Goal: Answer question/provide support

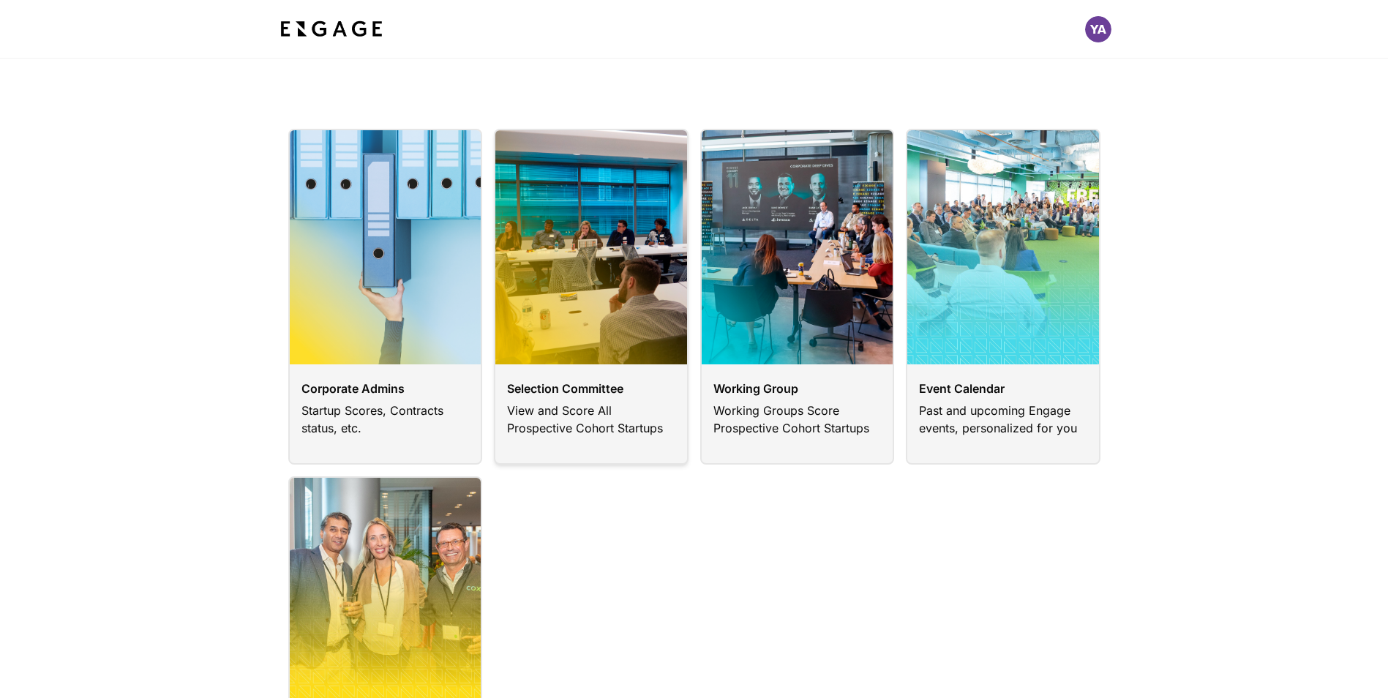
click at [557, 392] on link at bounding box center [591, 297] width 195 height 336
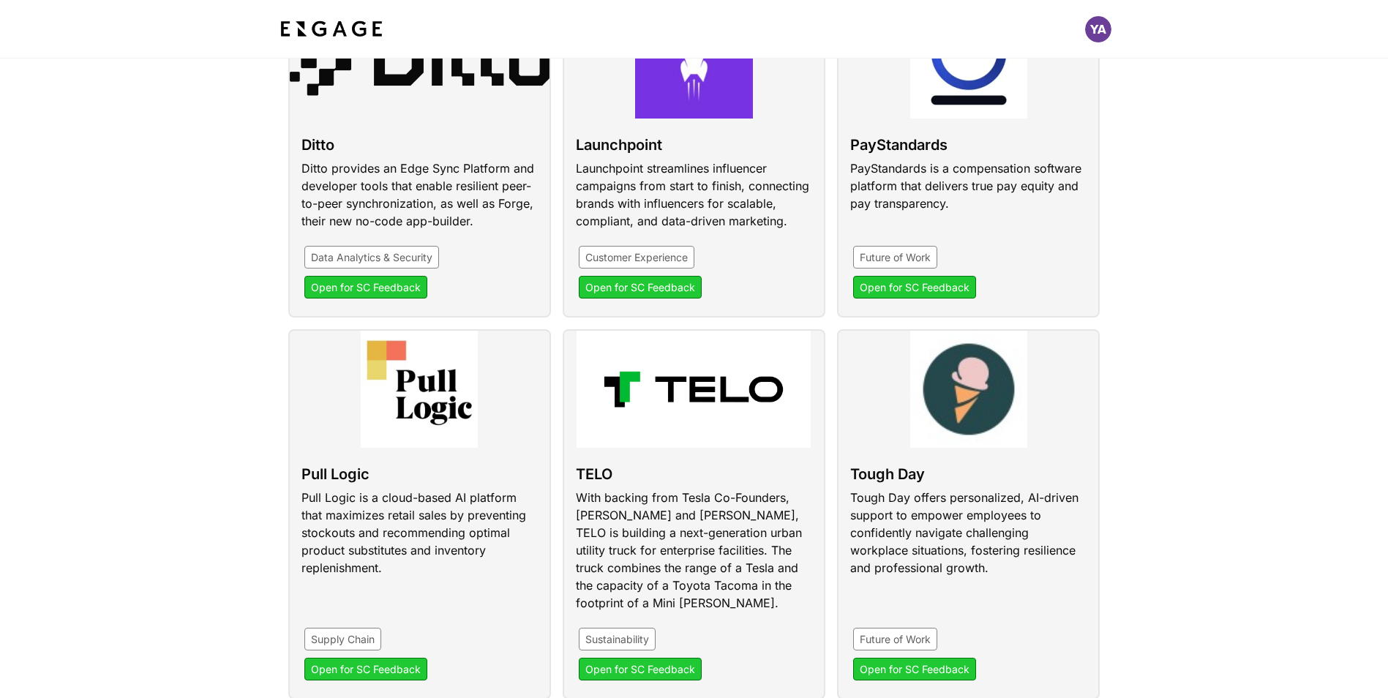
scroll to position [701, 0]
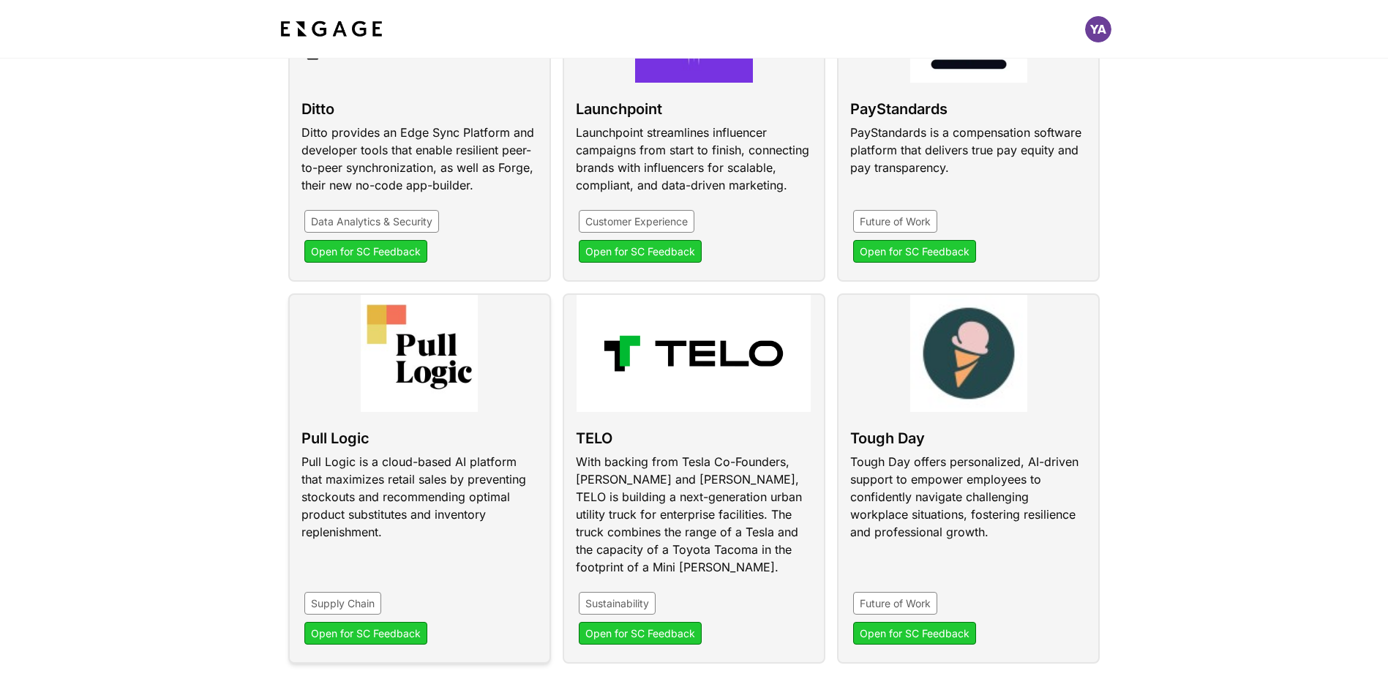
click at [392, 632] on link at bounding box center [419, 478] width 263 height 370
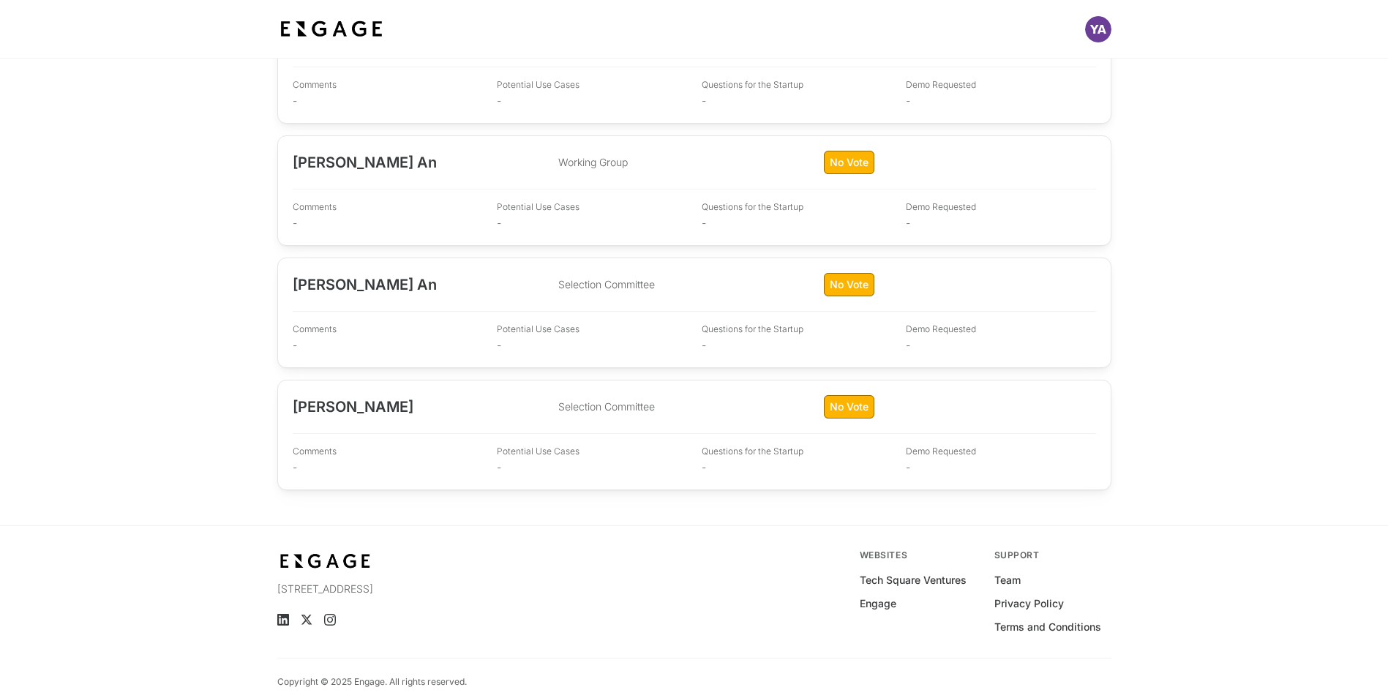
scroll to position [2027, 0]
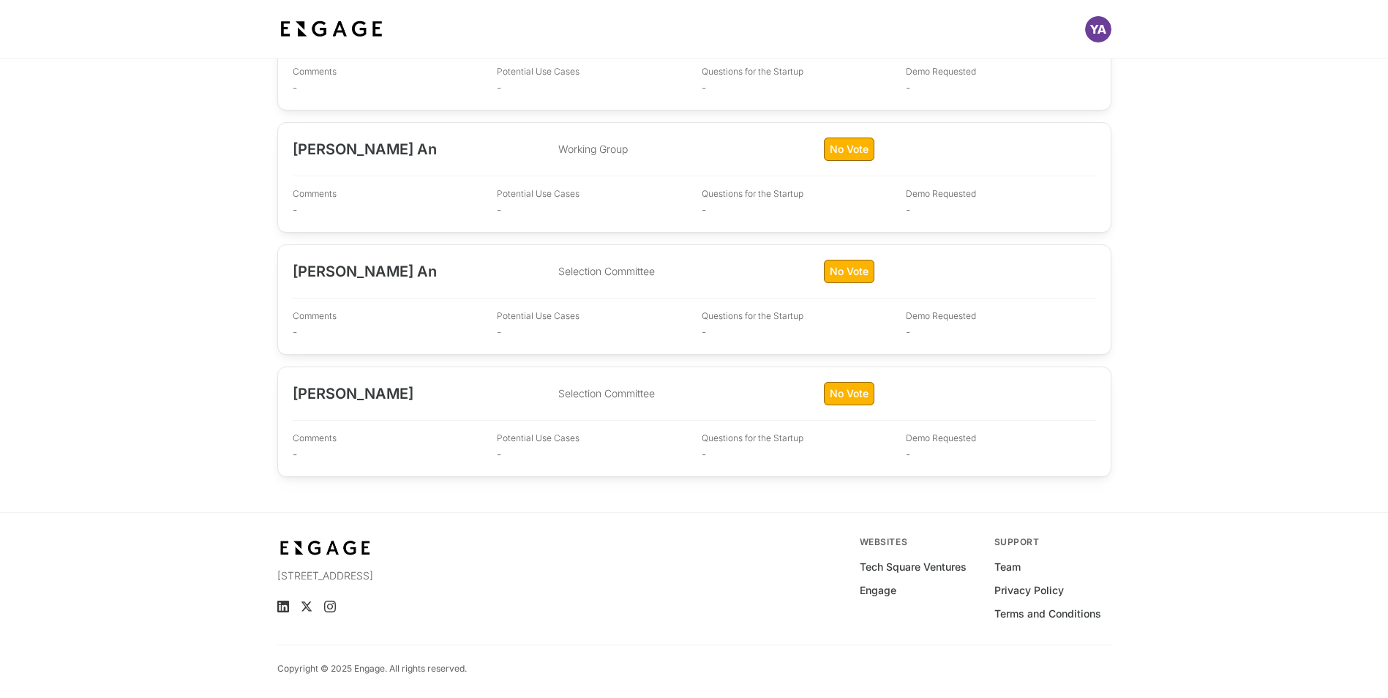
click at [608, 271] on p "Selection Committee" at bounding box center [686, 271] width 257 height 15
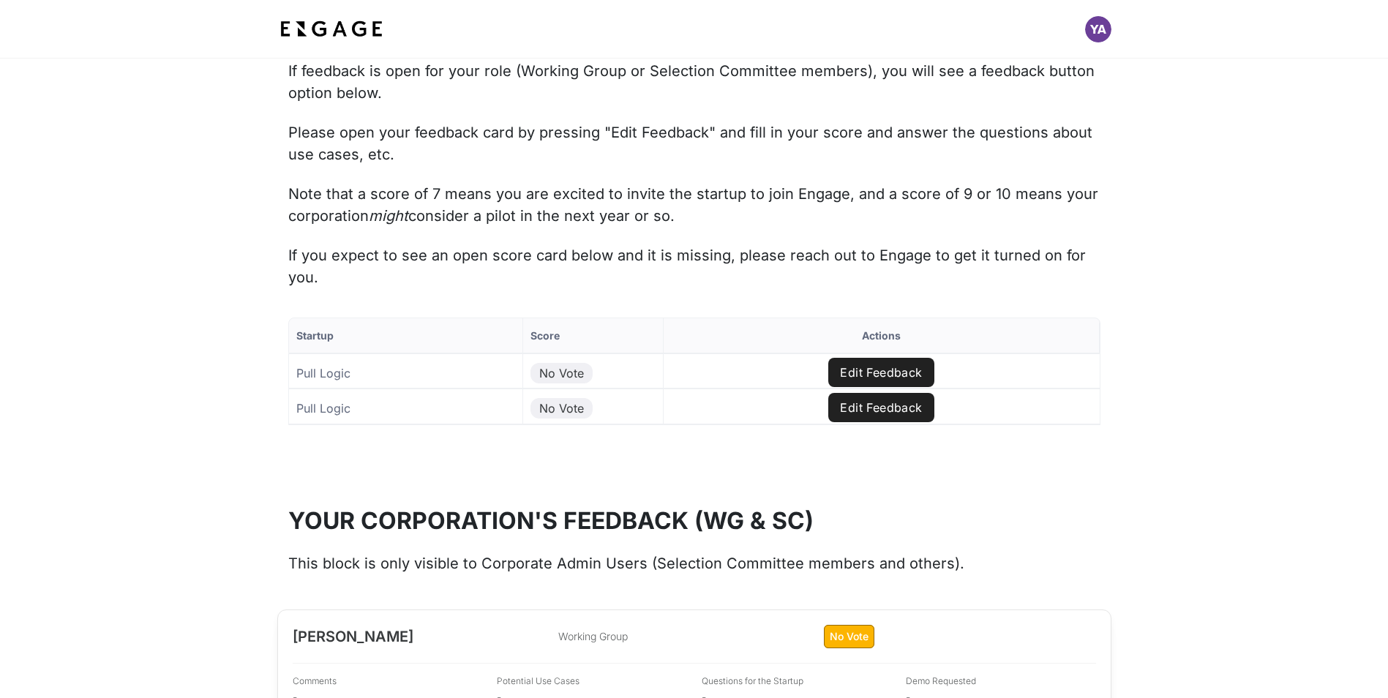
scroll to position [1415, 0]
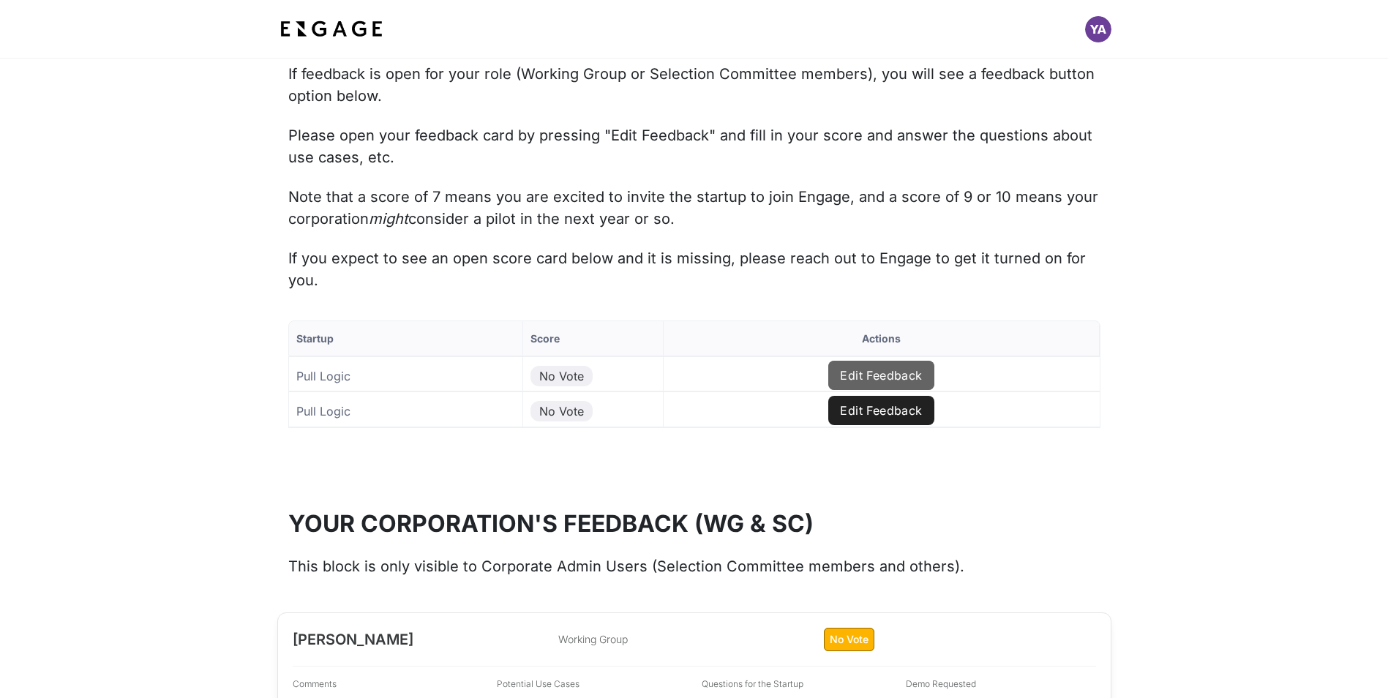
click at [869, 372] on button "Edit Feedback" at bounding box center [880, 375] width 105 height 29
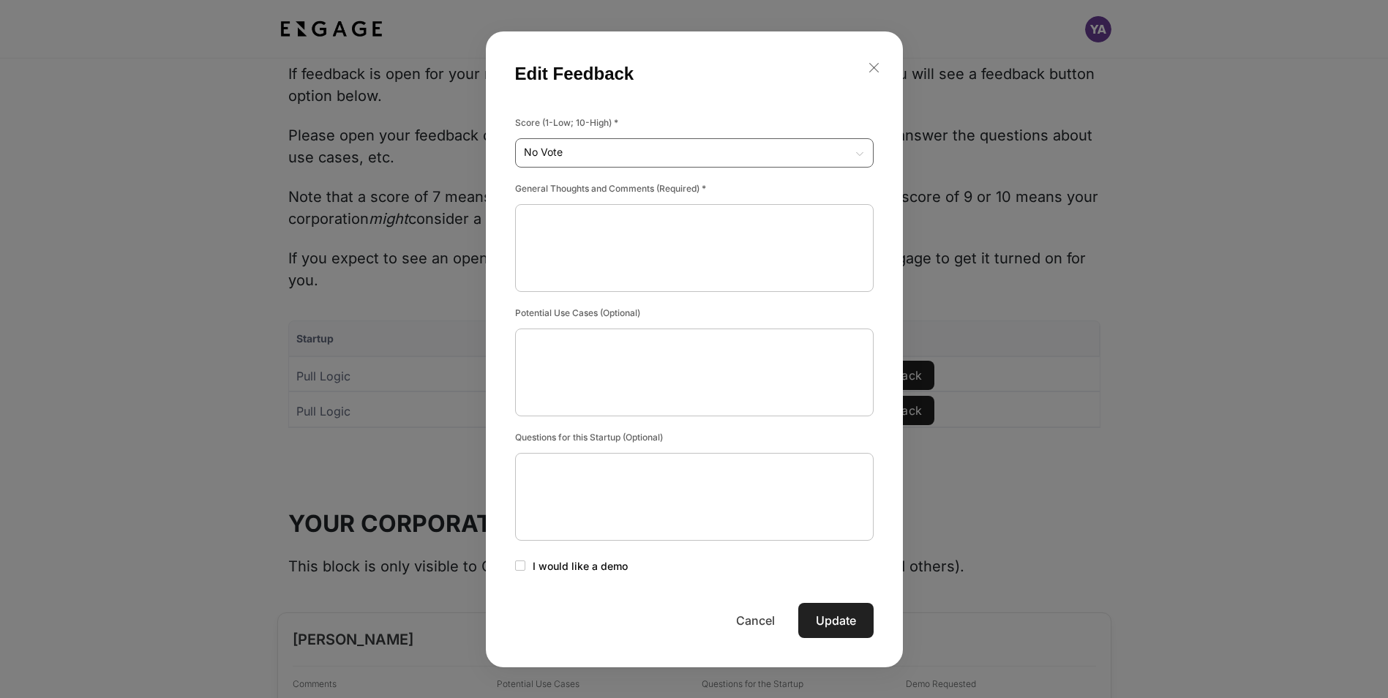
click at [862, 291] on div "Startup Score Actions Pull Logic No Vote Edit Feedback Pull Logic No Vote Edit …" at bounding box center [694, 400] width 1388 height 219
click at [698, 293] on div "5" at bounding box center [694, 294] width 335 height 15
type input "5"
click at [757, 225] on Provided at bounding box center [694, 248] width 341 height 88
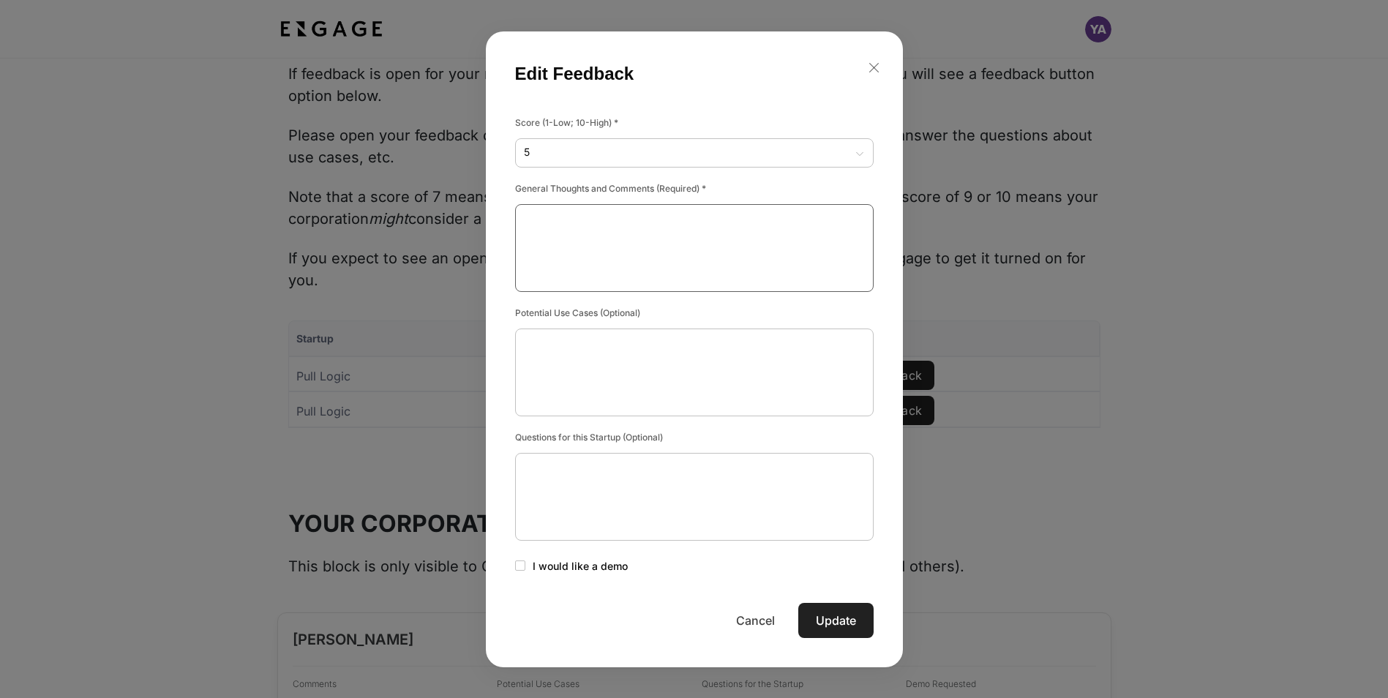
click at [650, 223] on Provided at bounding box center [694, 248] width 341 height 88
drag, startPoint x: 653, startPoint y: 221, endPoint x: 800, endPoint y: 157, distance: 160.5
click at [654, 220] on Provided "We have similar capabilities in place, which would not justify incremental bene…" at bounding box center [694, 248] width 341 height 88
type Provided "We have similar capabilities in place, which would not justify incremental bene…"
click at [827, 620] on button "Update" at bounding box center [835, 620] width 75 height 35
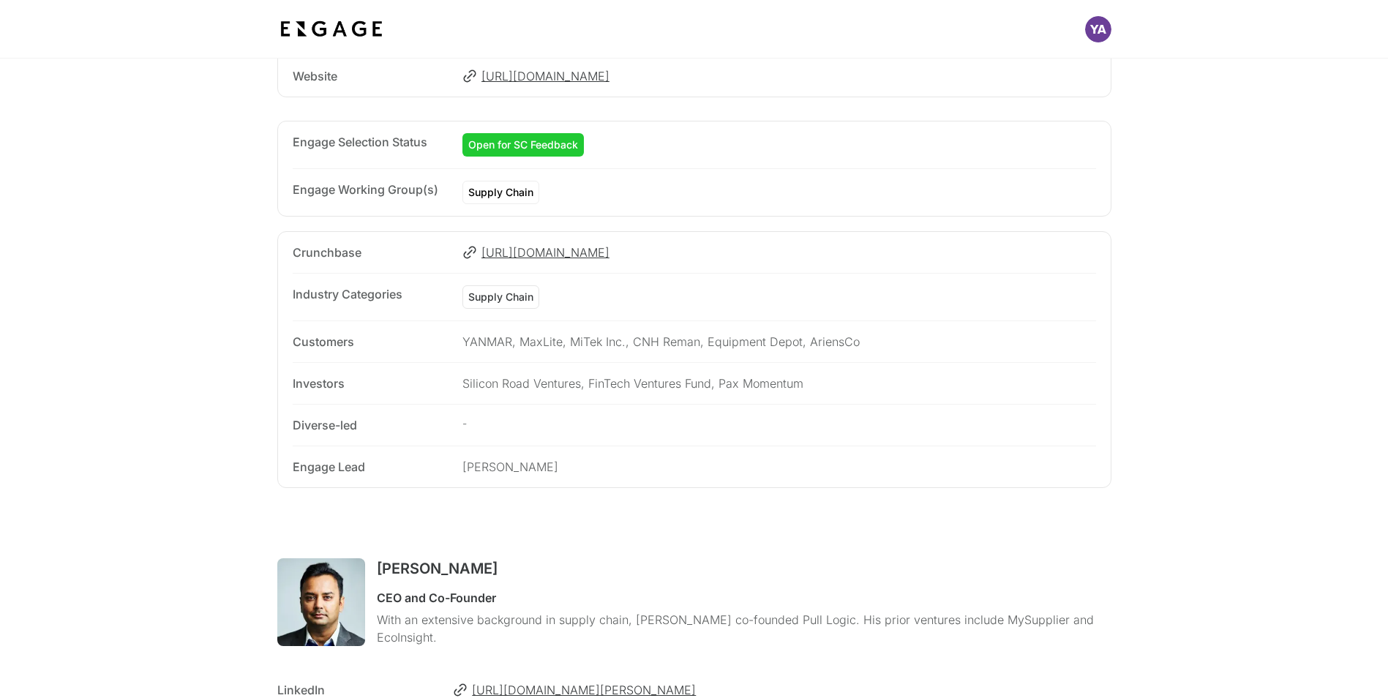
scroll to position [353, 0]
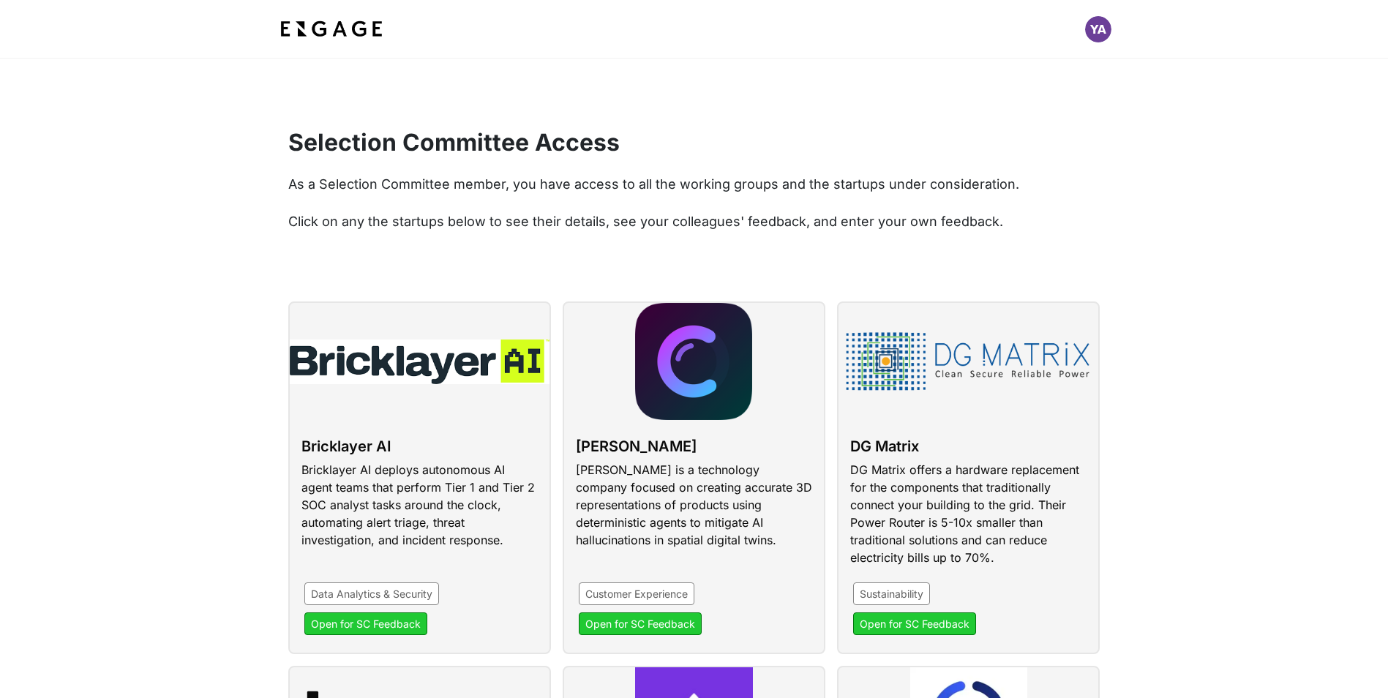
scroll to position [701, 0]
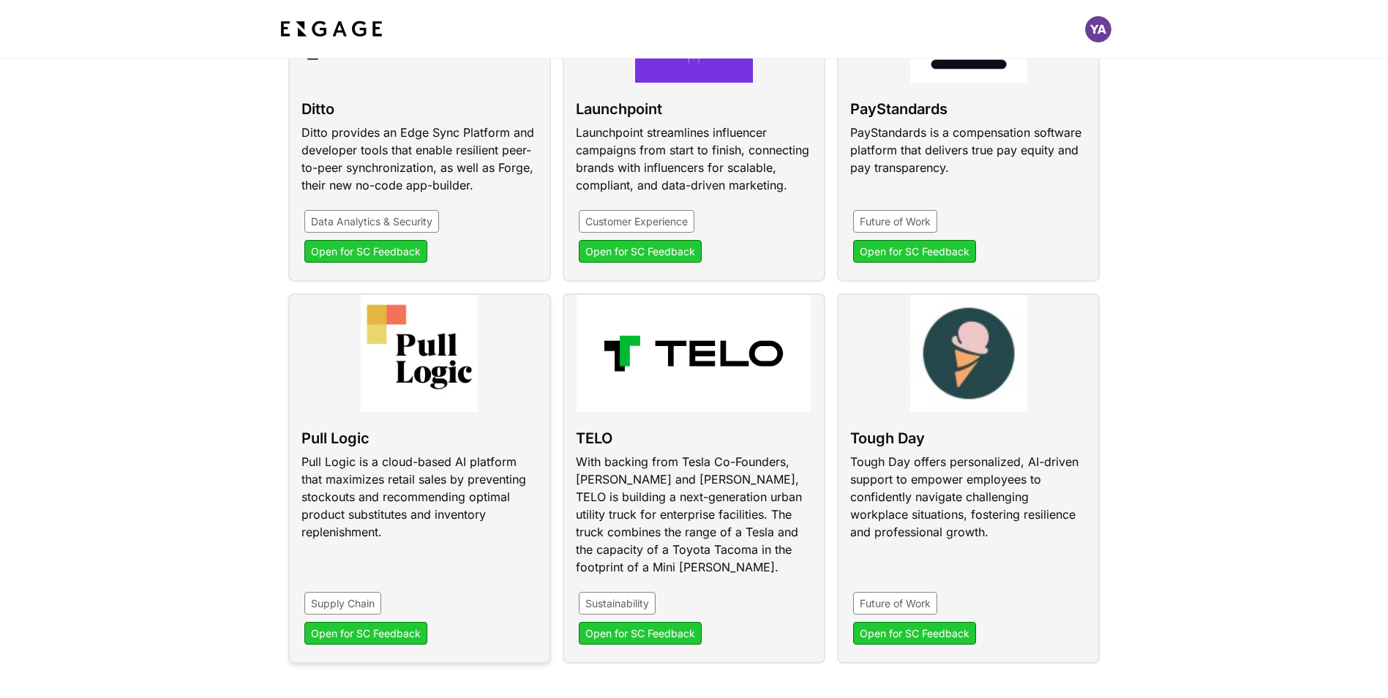
click at [397, 409] on link at bounding box center [419, 478] width 263 height 370
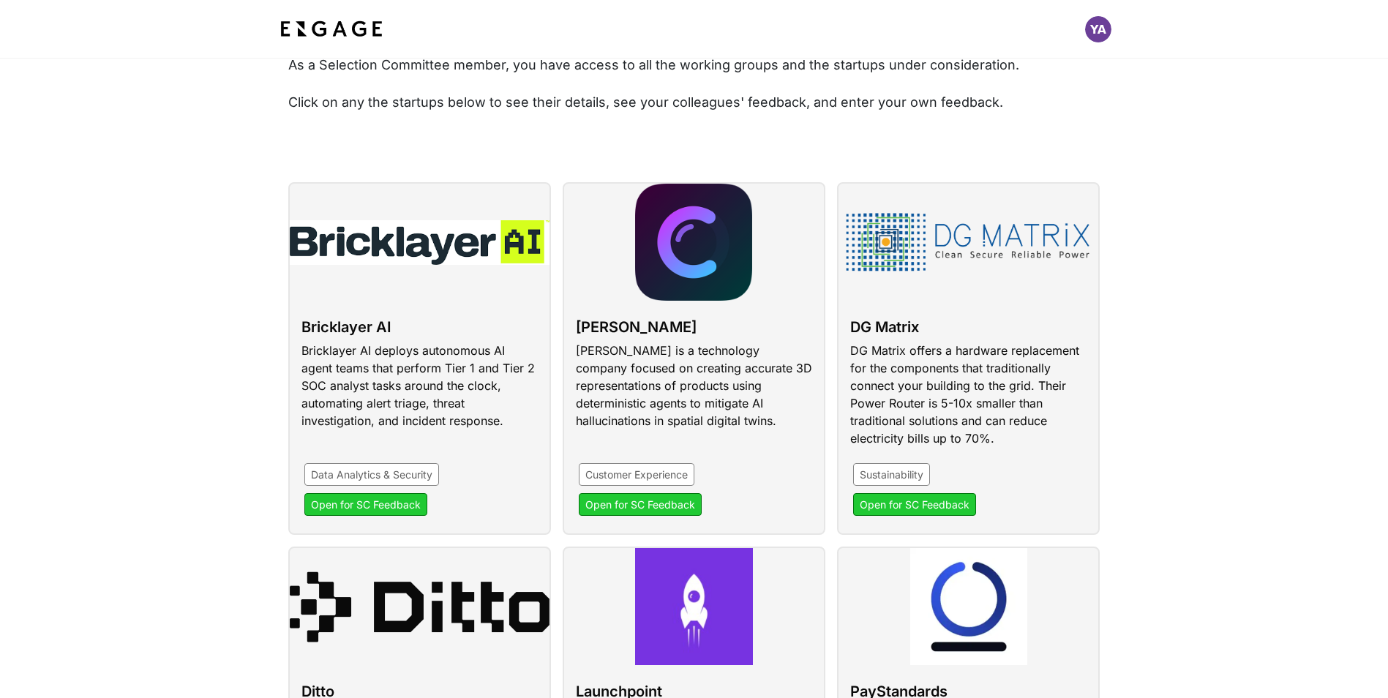
scroll to position [118, 0]
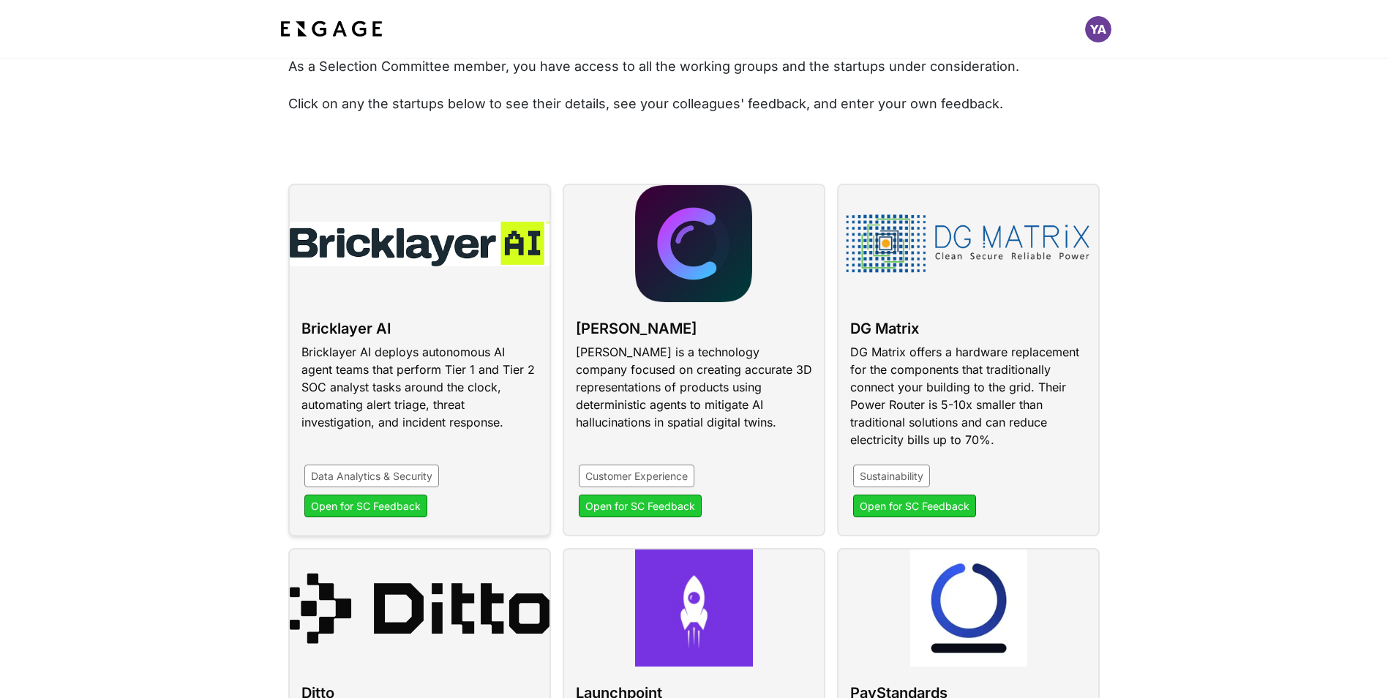
click at [366, 372] on link at bounding box center [419, 360] width 263 height 353
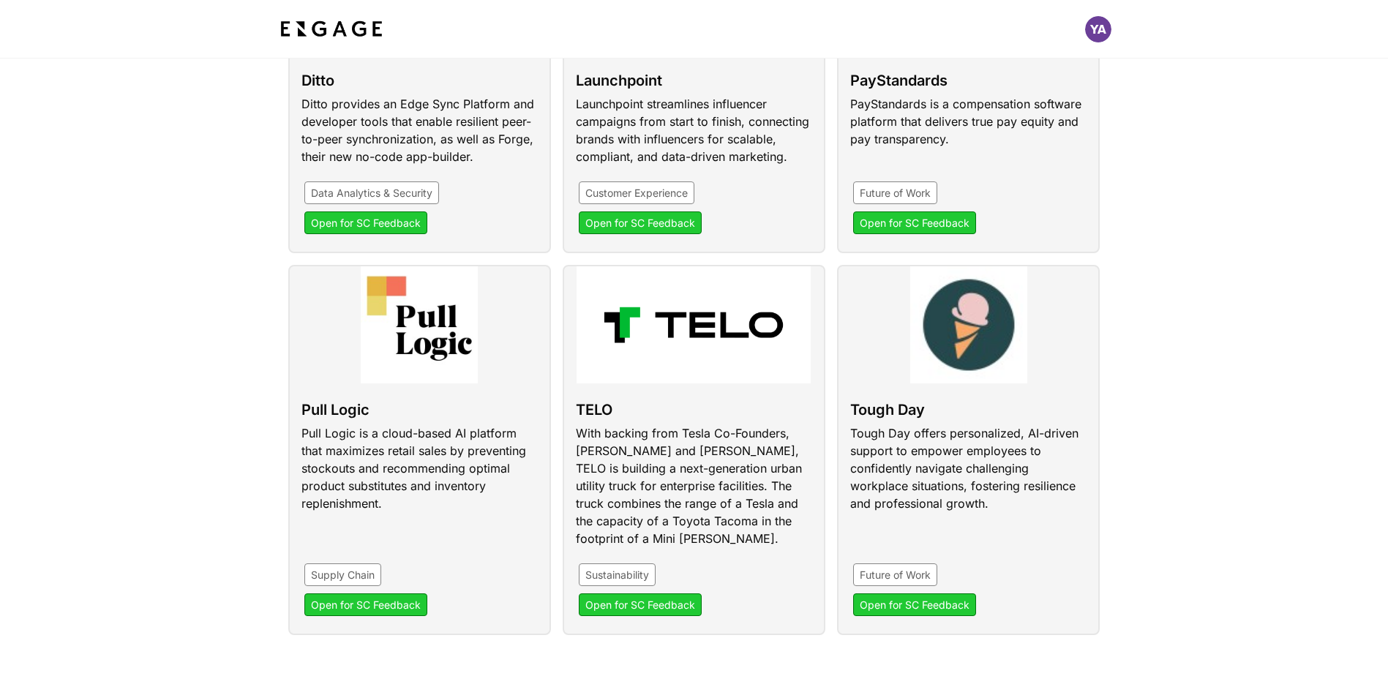
scroll to position [734, 0]
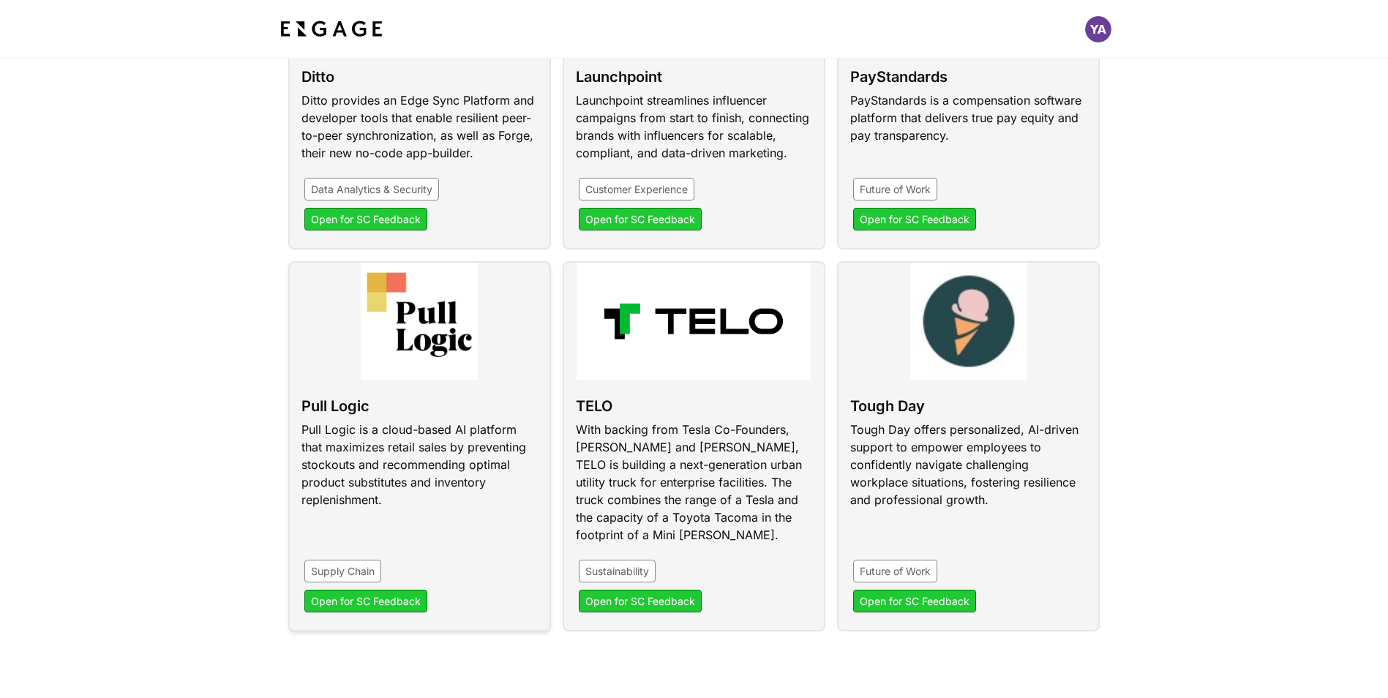
click at [415, 430] on link at bounding box center [419, 446] width 263 height 370
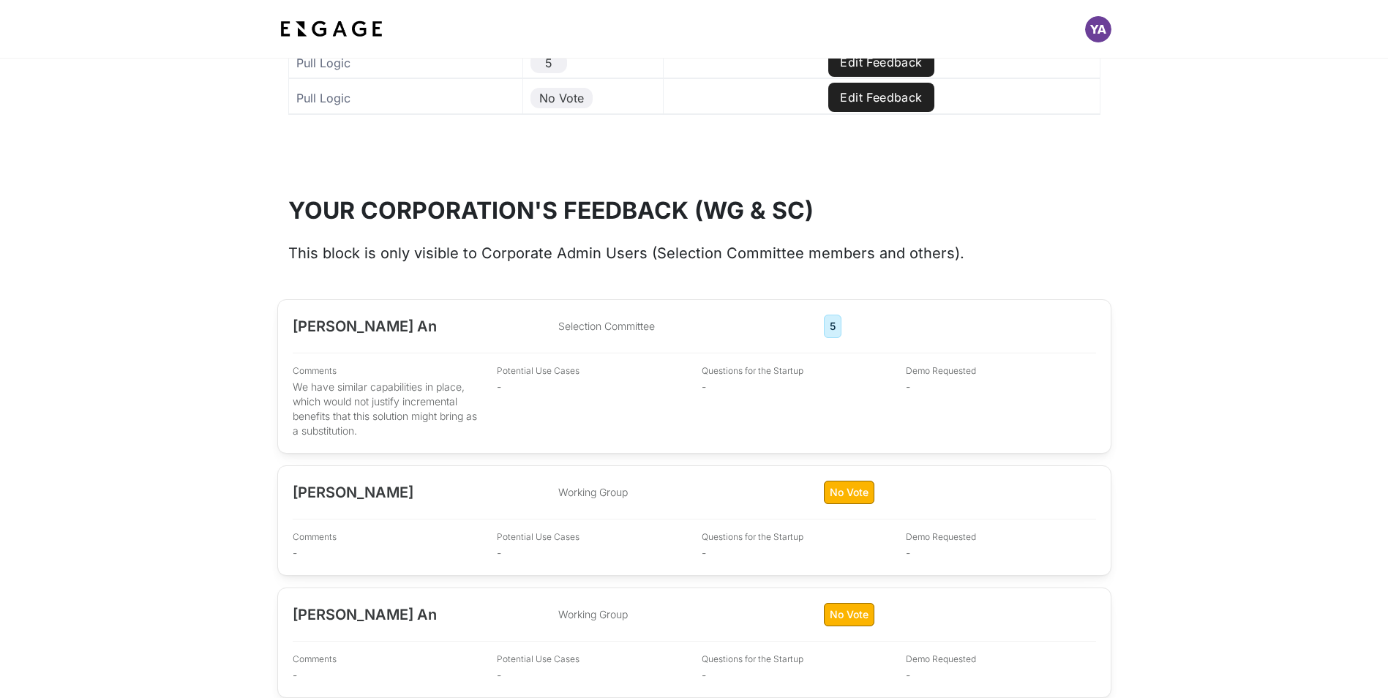
scroll to position [1719, 0]
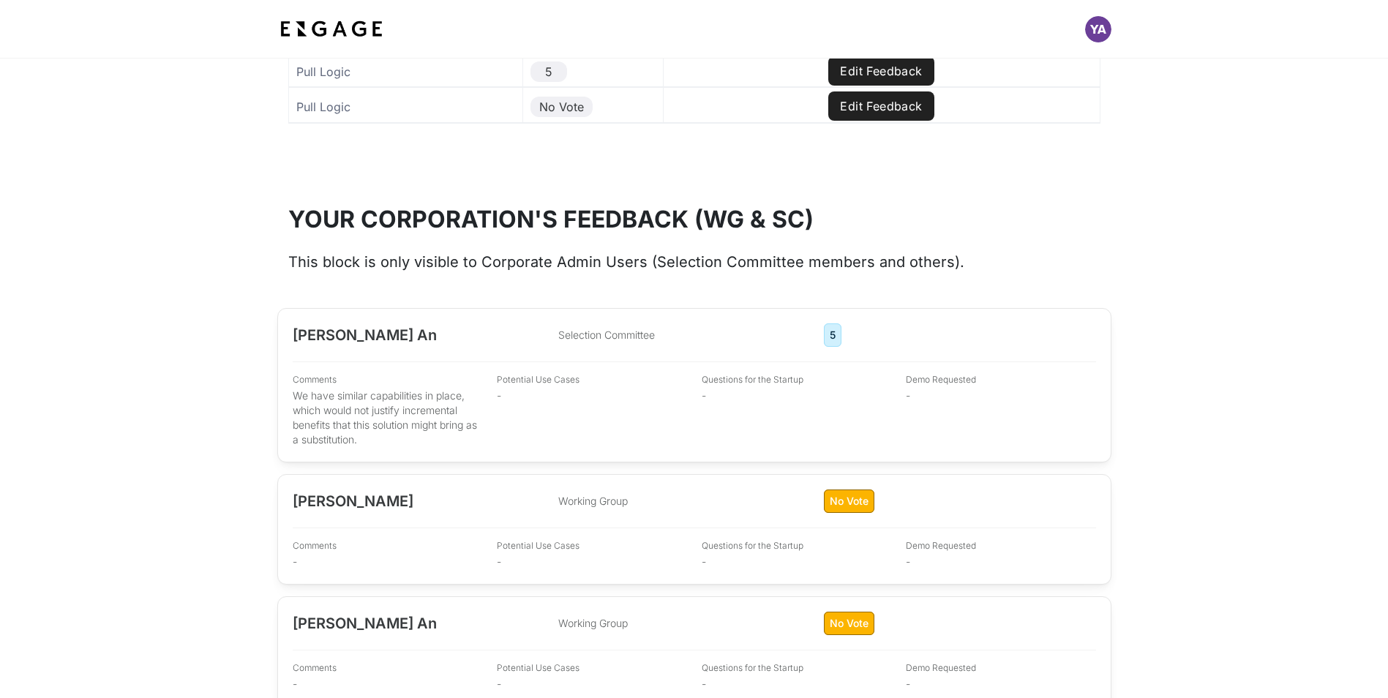
drag, startPoint x: 293, startPoint y: 397, endPoint x: 411, endPoint y: 440, distance: 126.1
click at [411, 440] on p "We have similar capabilities in place, which would not justify incremental bene…" at bounding box center [388, 417] width 190 height 59
copy p "We have similar capabilities in place, which would not justify incremental bene…"
click at [1192, 308] on section "Yi-Sen An Selection Committee 5 5 Comments We have similar capabilities in plac…" at bounding box center [694, 568] width 1388 height 591
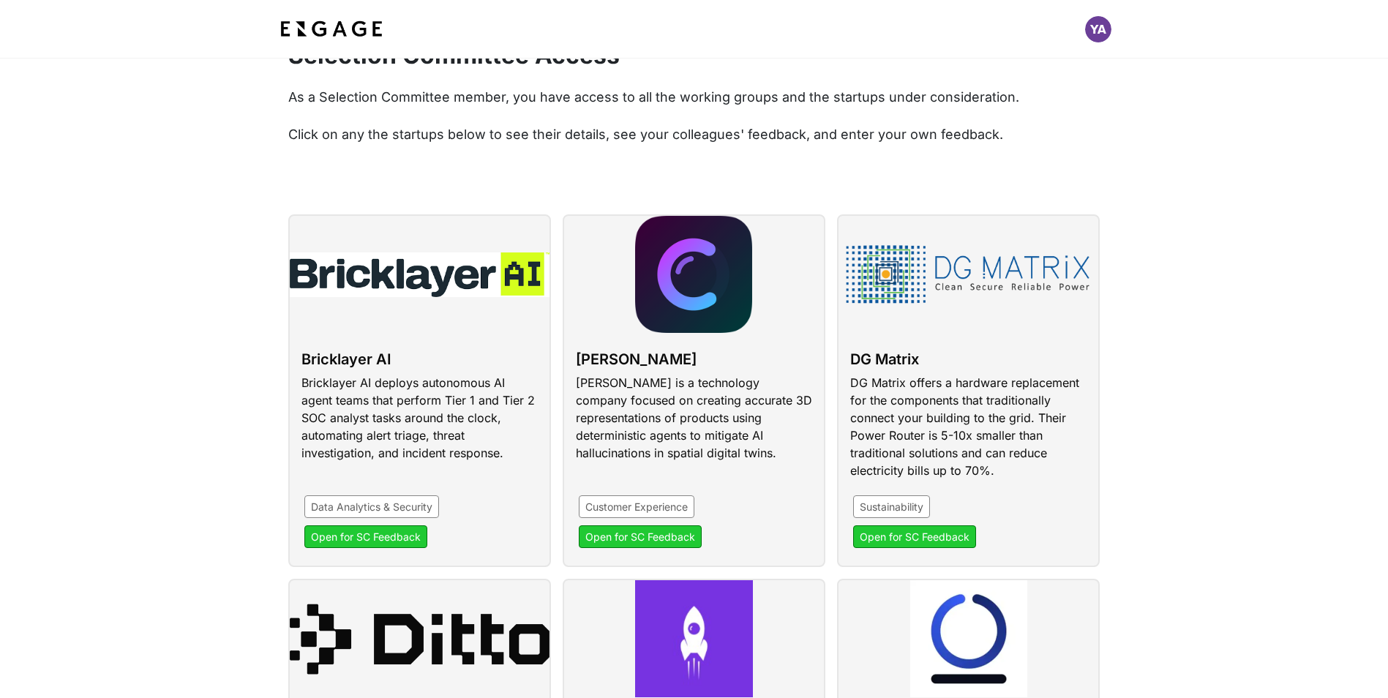
scroll to position [73, 0]
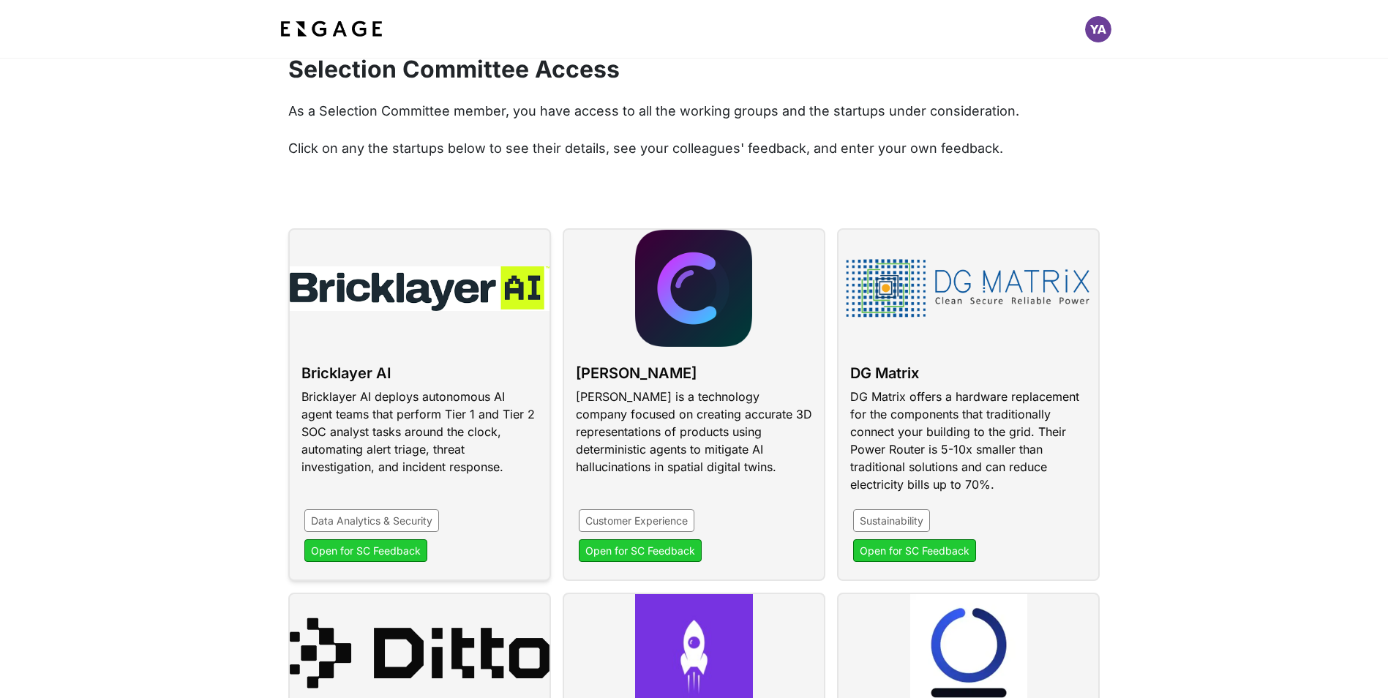
click at [388, 385] on link at bounding box center [419, 404] width 263 height 353
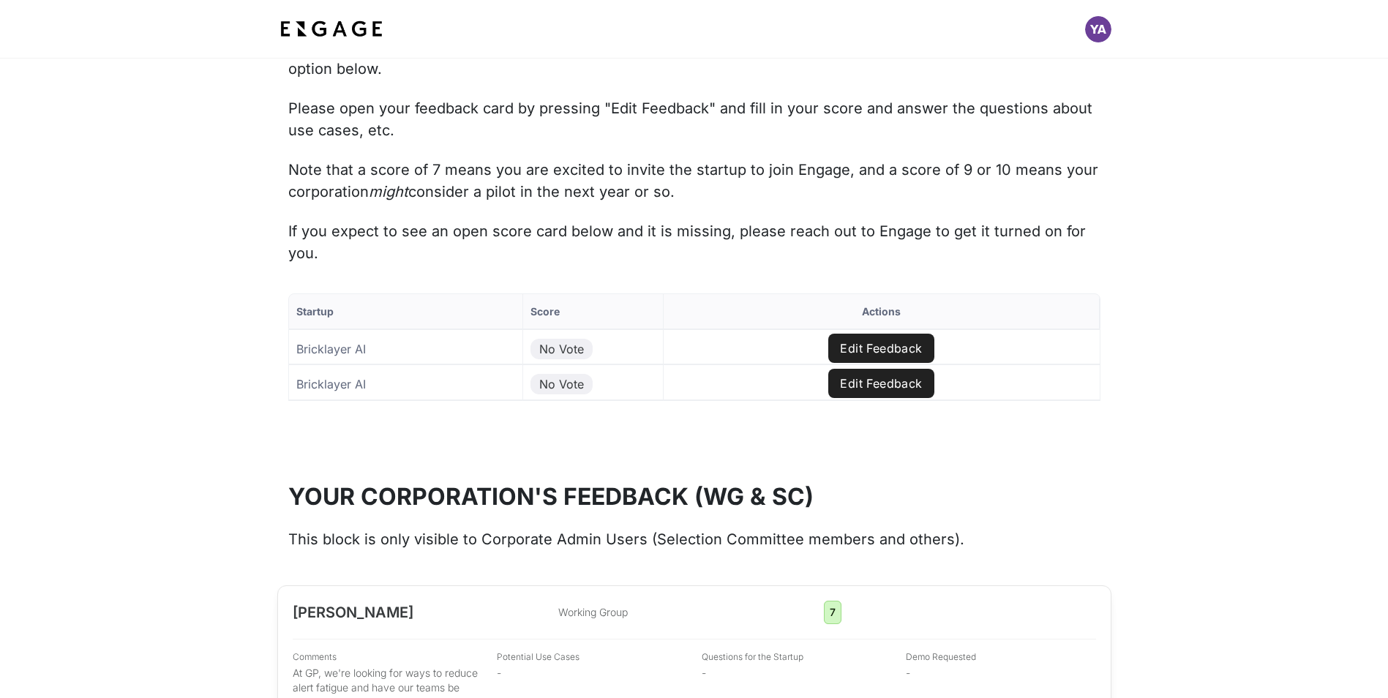
scroll to position [1450, 0]
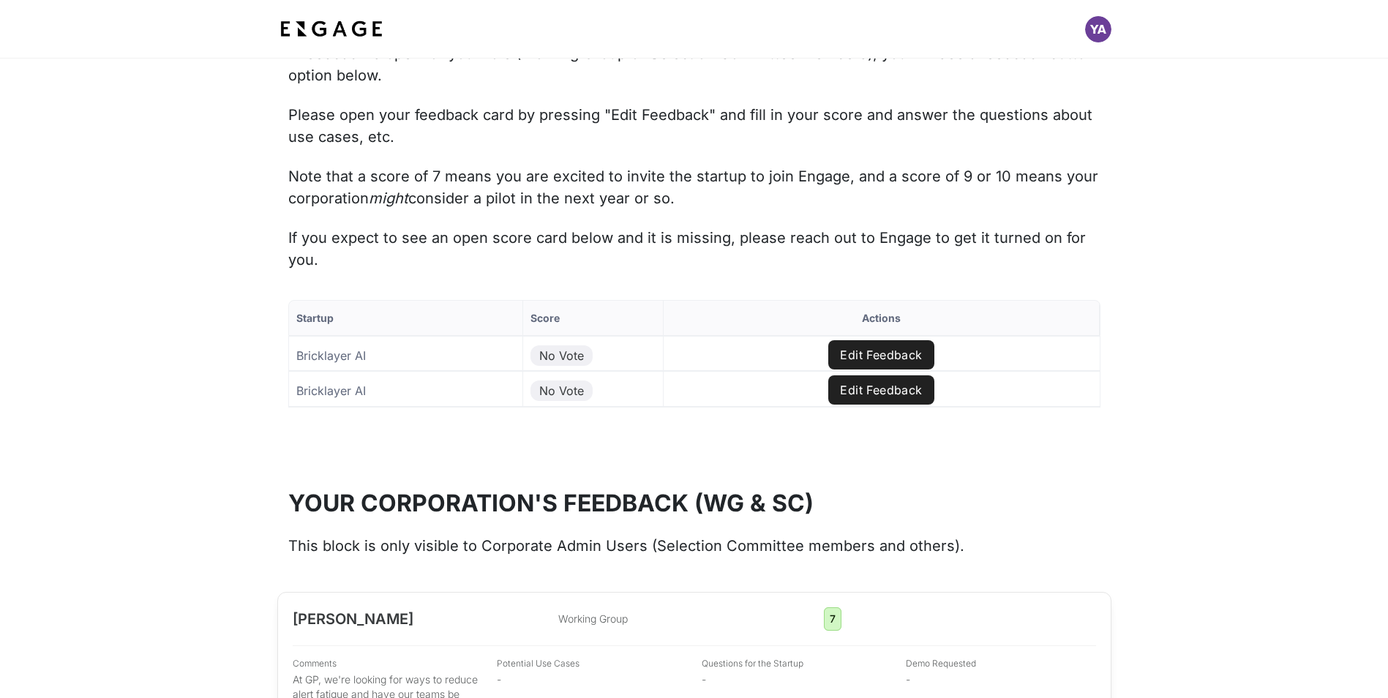
click at [869, 355] on button "Edit Feedback" at bounding box center [880, 354] width 105 height 29
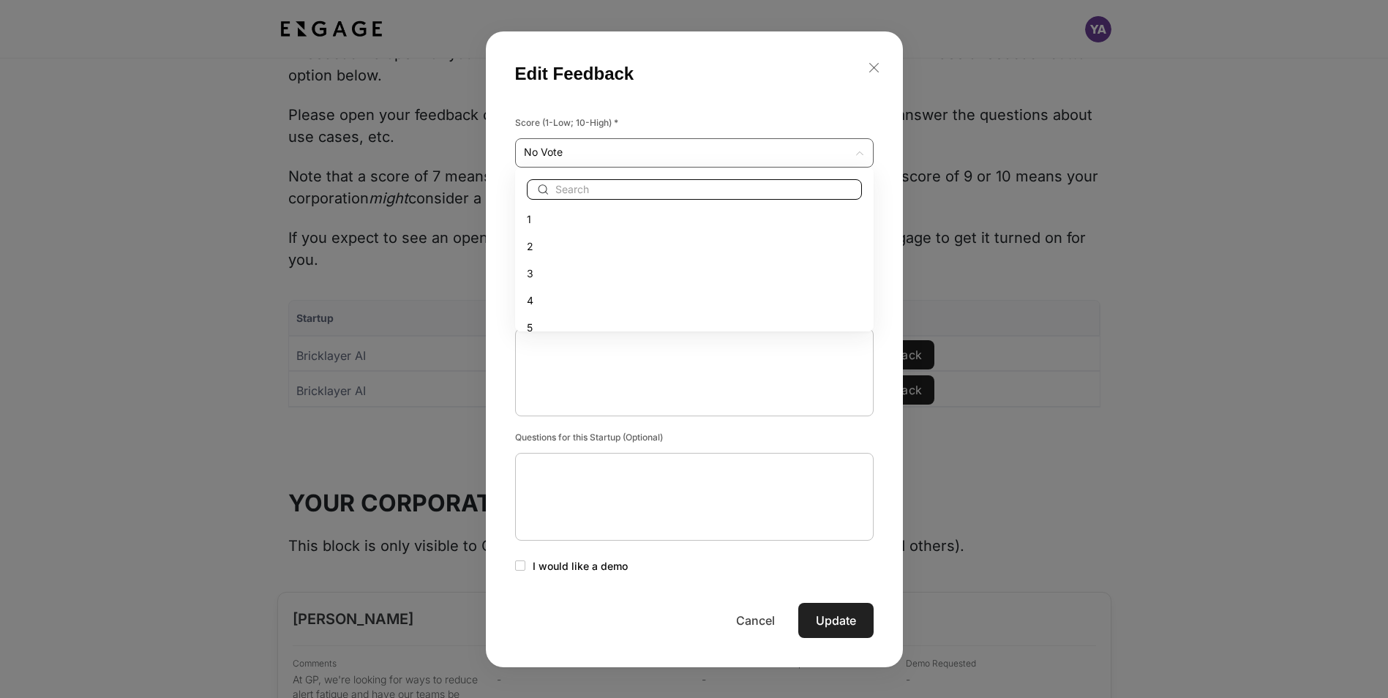
click at [857, 271] on div "Startup Score Actions Bricklayer AI No Vote Edit Feedback Bricklayer AI No Vote…" at bounding box center [694, 380] width 1388 height 219
click at [555, 323] on div "5" at bounding box center [694, 327] width 335 height 15
type input "5"
click at [601, 227] on Provided at bounding box center [694, 248] width 341 height 88
paste Provided "We have similar capabilities in place, which would not justify incremental bene…"
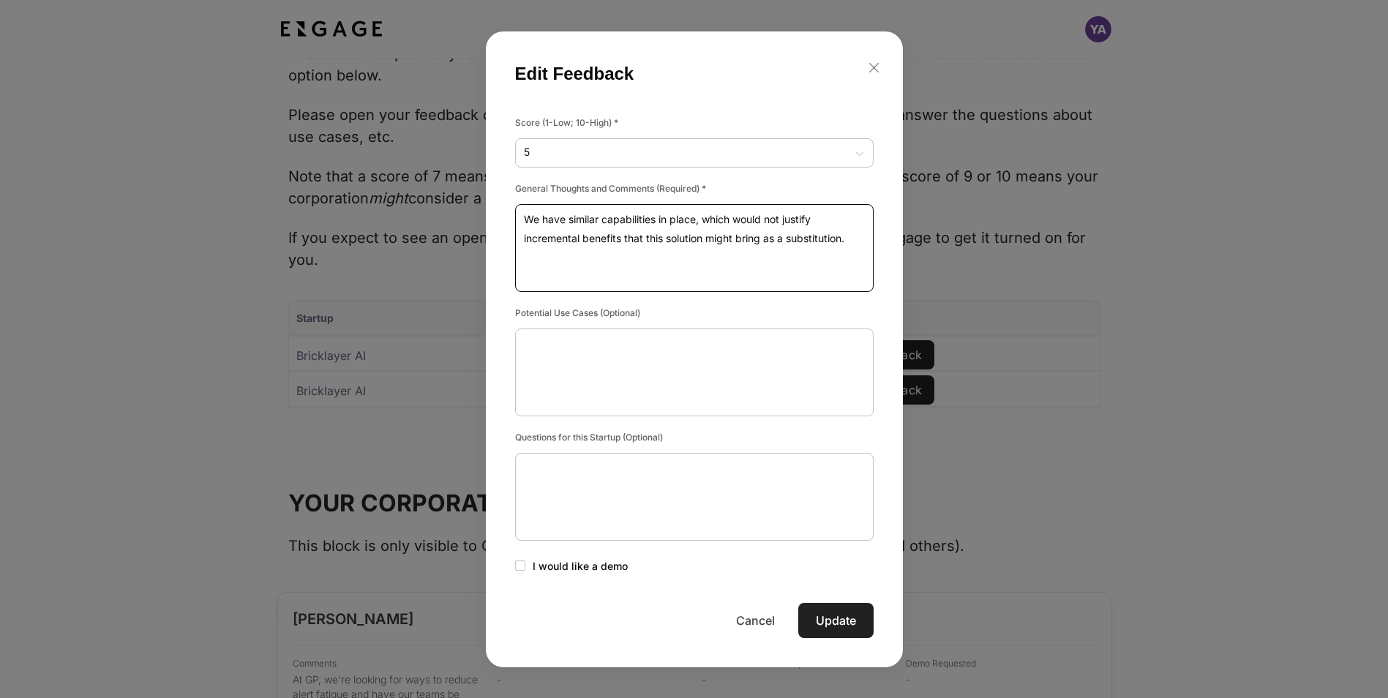
type Provided "We have similar capabilities in place, which would not justify incremental bene…"
click at [827, 624] on button "Update" at bounding box center [835, 620] width 75 height 35
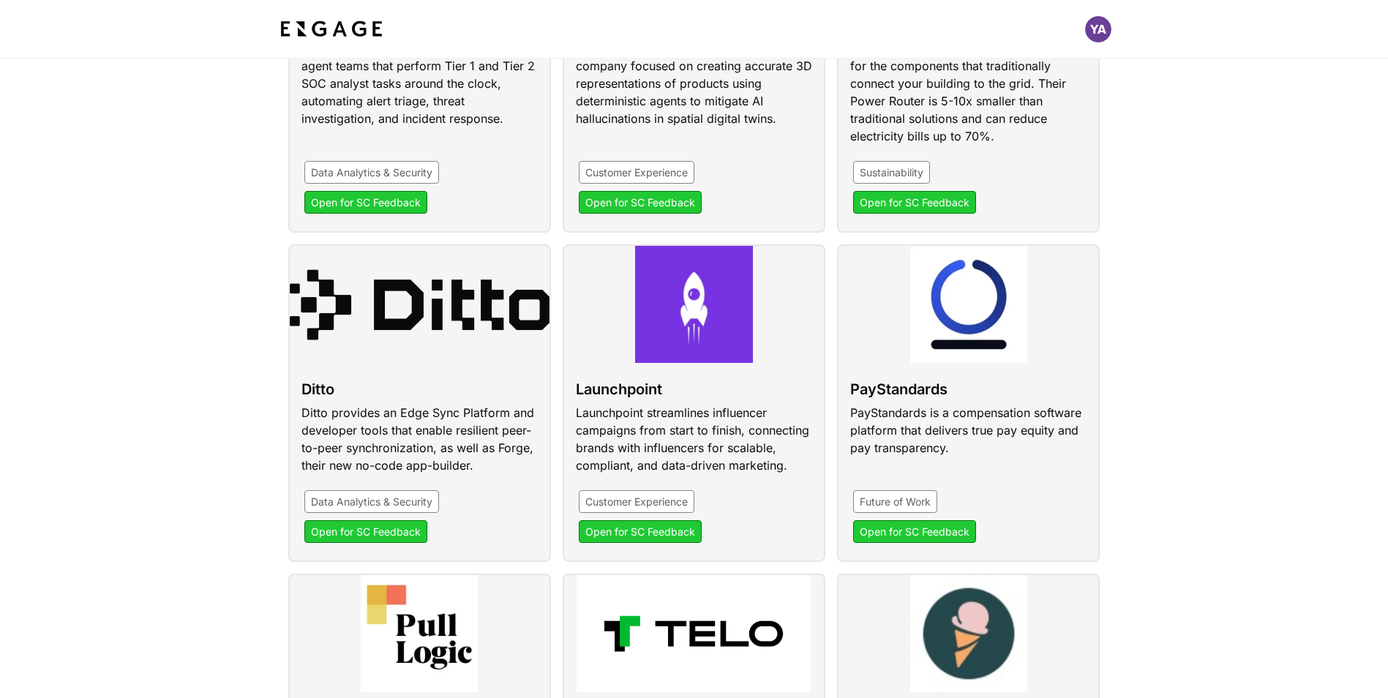
scroll to position [418, 0]
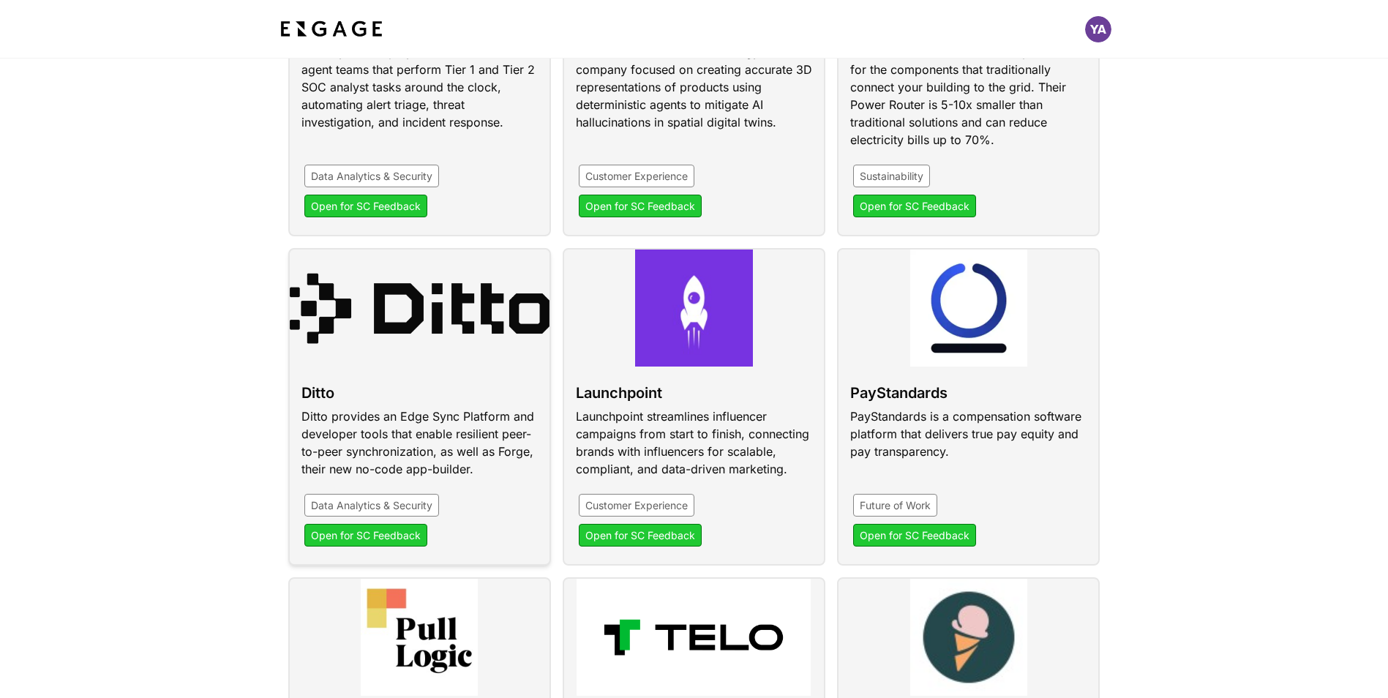
click at [381, 442] on link at bounding box center [419, 406] width 263 height 317
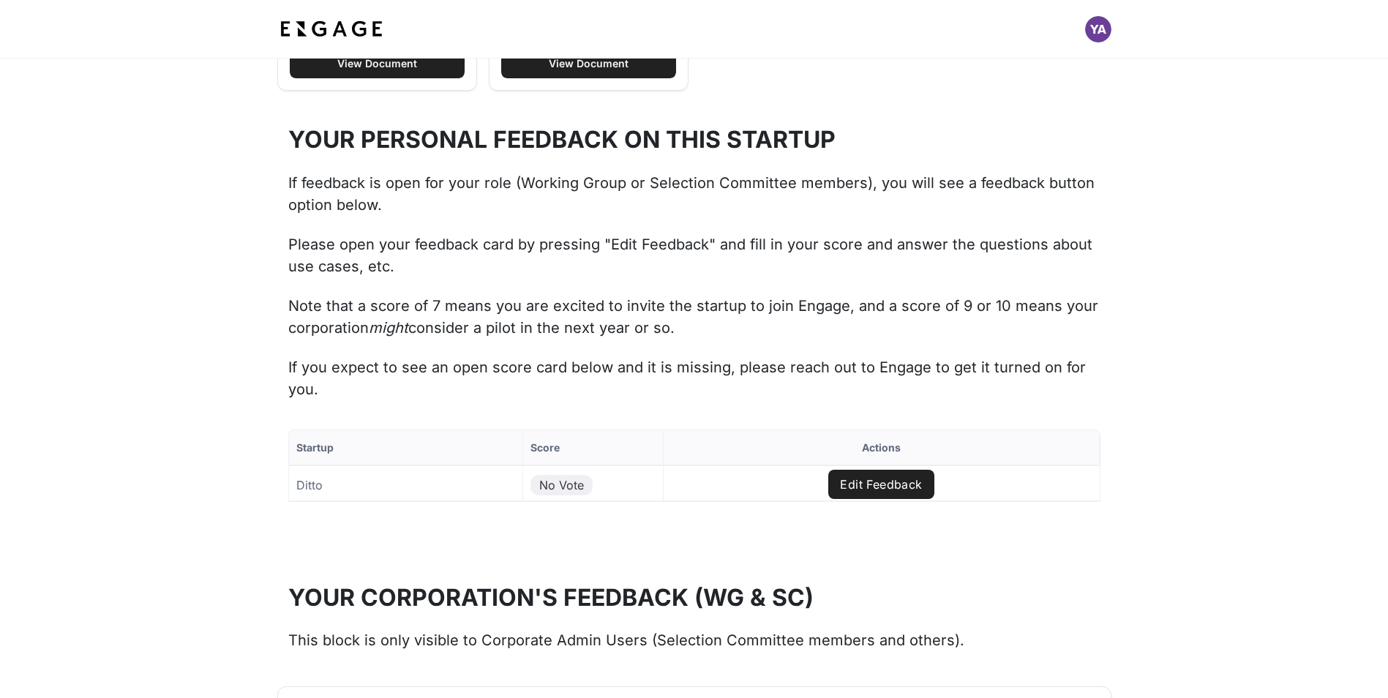
scroll to position [1323, 0]
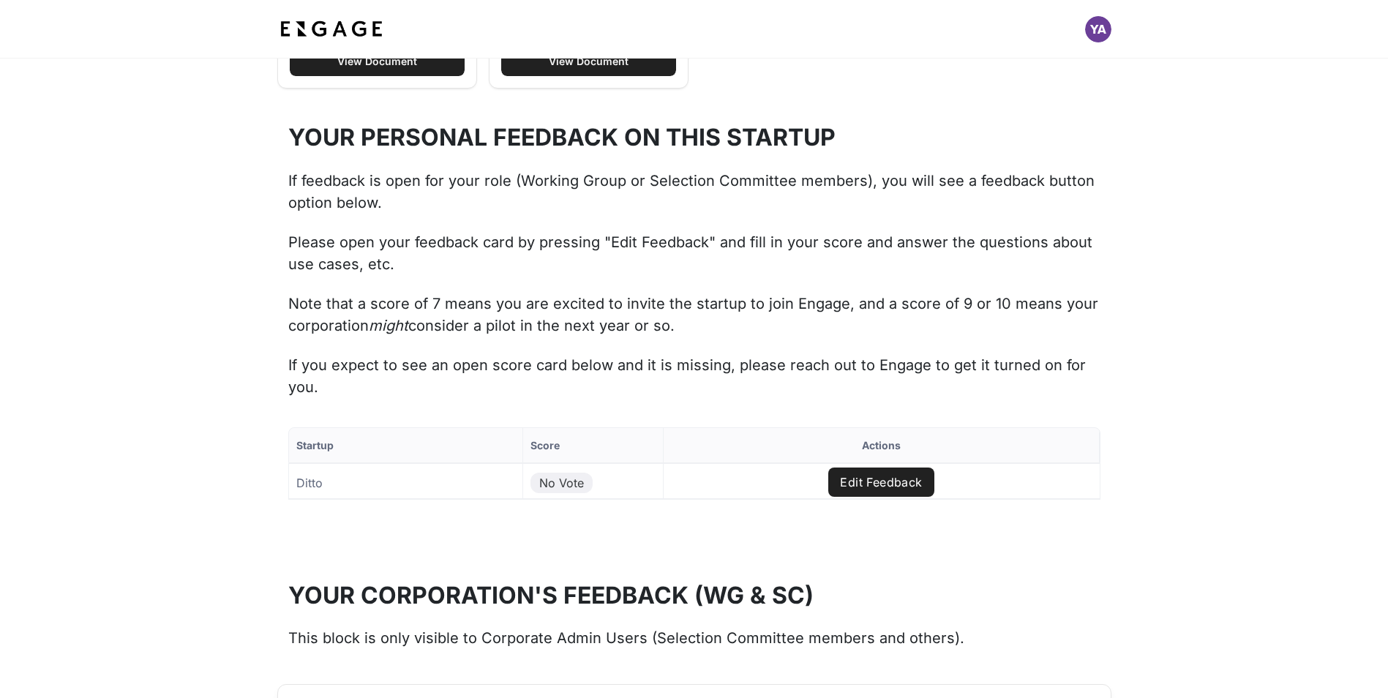
click at [854, 484] on button "Edit Feedback" at bounding box center [880, 481] width 105 height 29
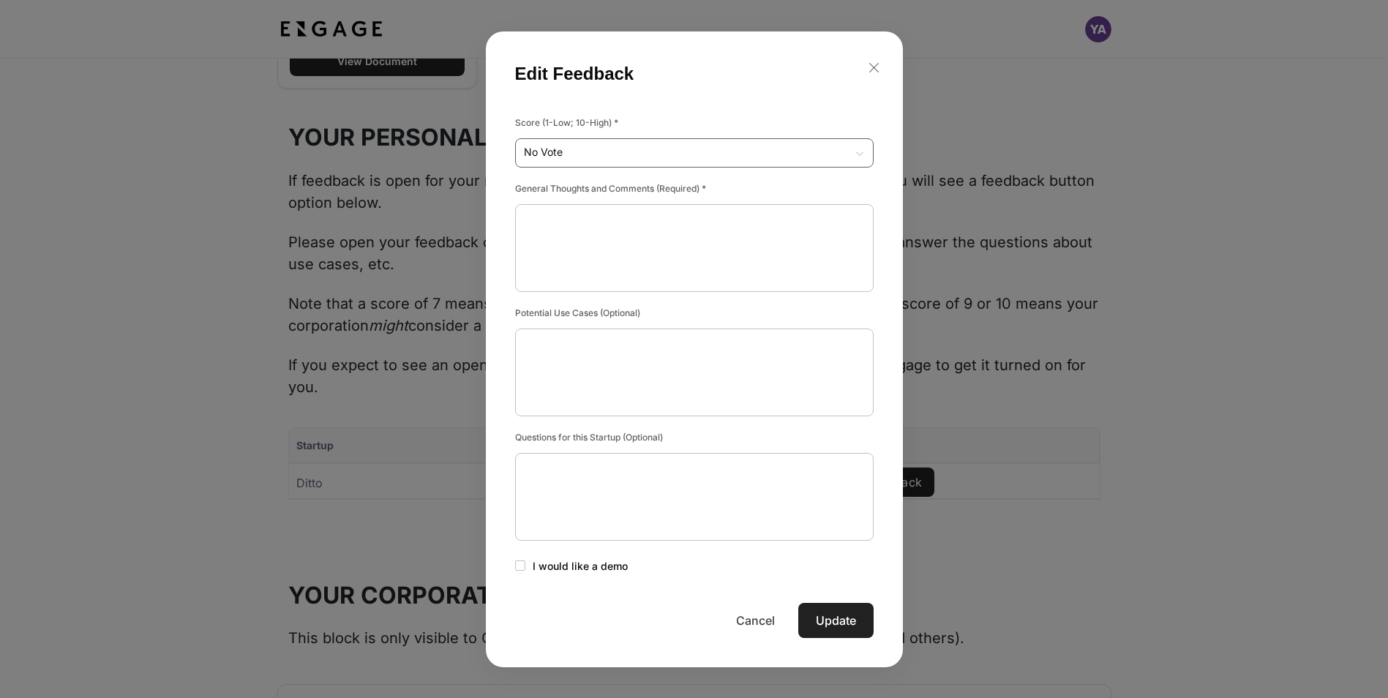
click at [856, 398] on div "Startup Score Actions Ditto No Vote Edit Feedback to of Page of Edit Feedback S…" at bounding box center [694, 490] width 1388 height 184
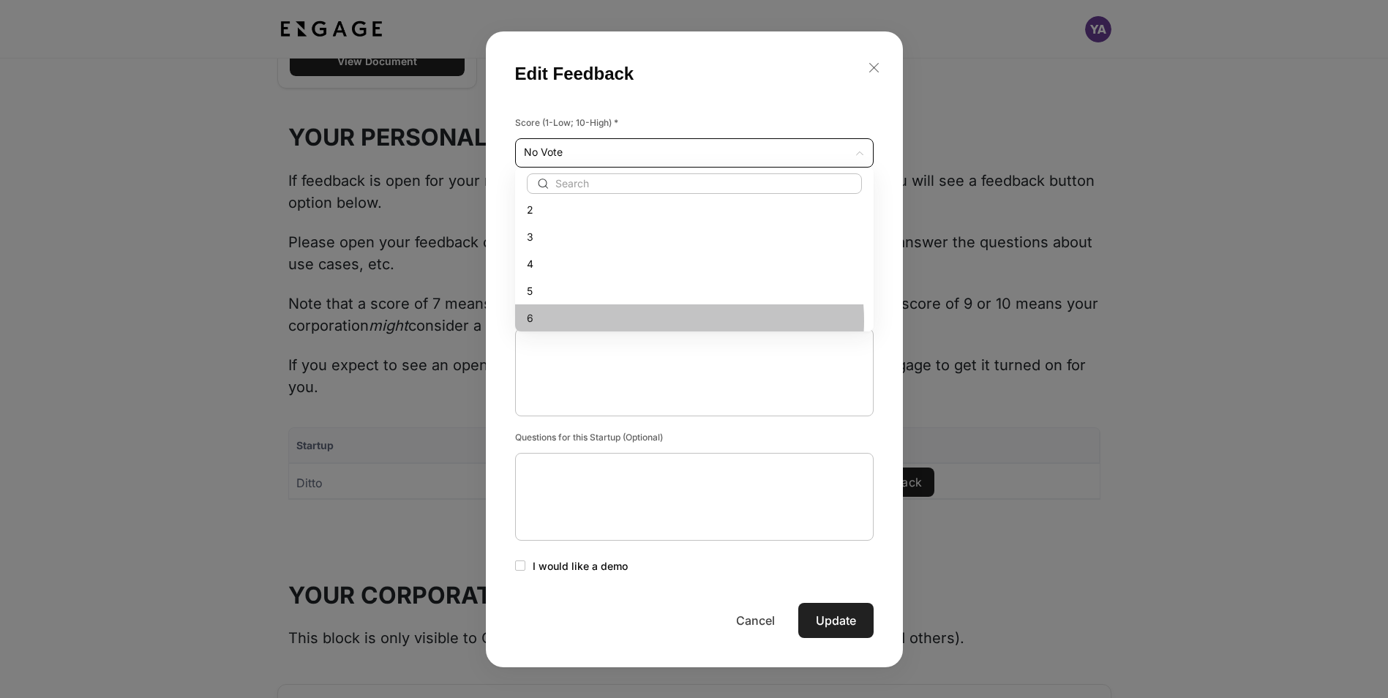
click at [674, 320] on div "6" at bounding box center [694, 317] width 335 height 15
type input "6"
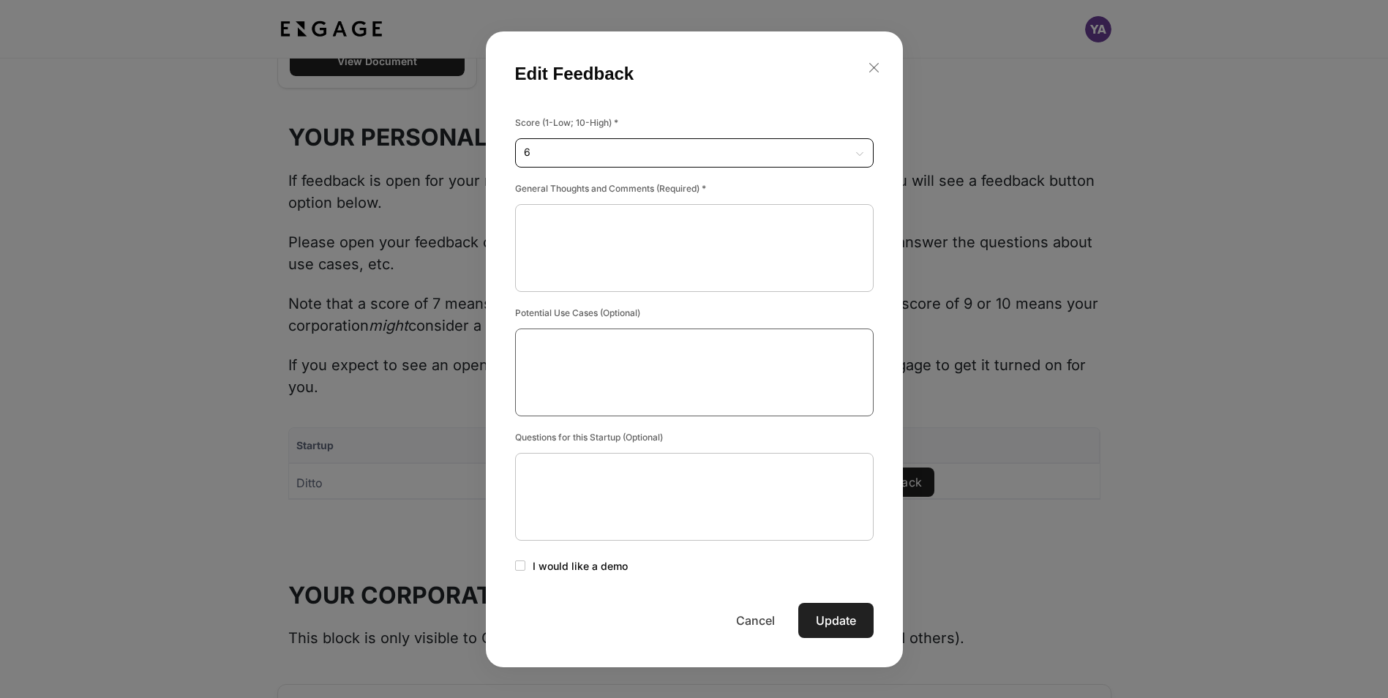
click at [659, 336] on Case\(s\) at bounding box center [694, 372] width 341 height 88
click at [643, 224] on Provided at bounding box center [694, 248] width 341 height 88
type Provided "I"
type Provided "P"
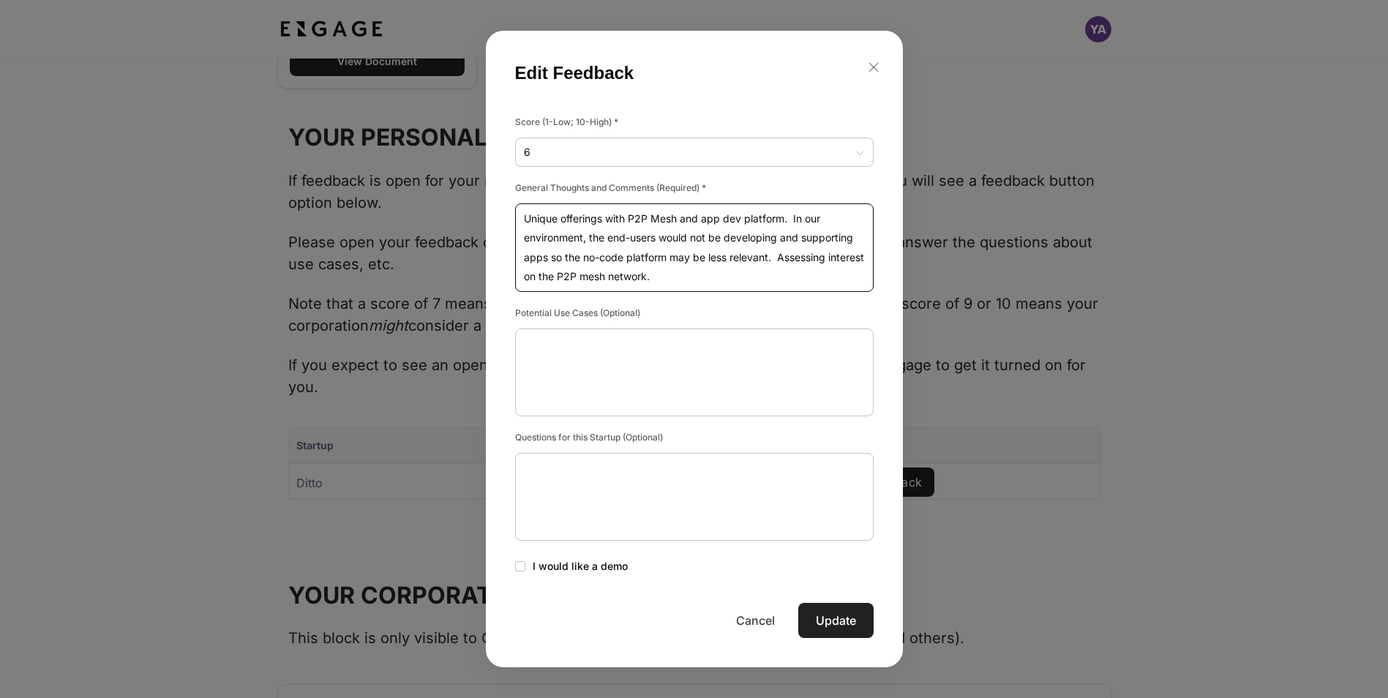
type Provided "Unique offerings with P2P Mesh and app dev platform. In our environment, the en…"
click at [820, 622] on button "Update" at bounding box center [835, 620] width 75 height 35
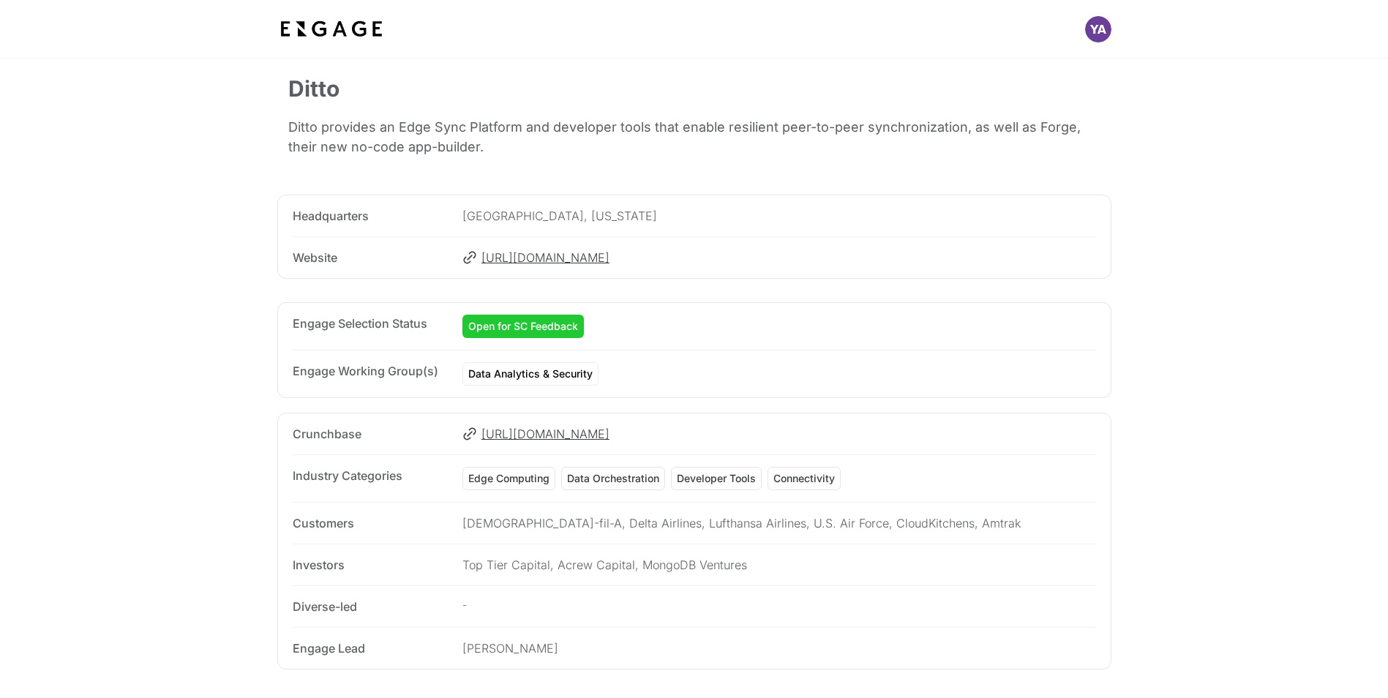
scroll to position [55, 0]
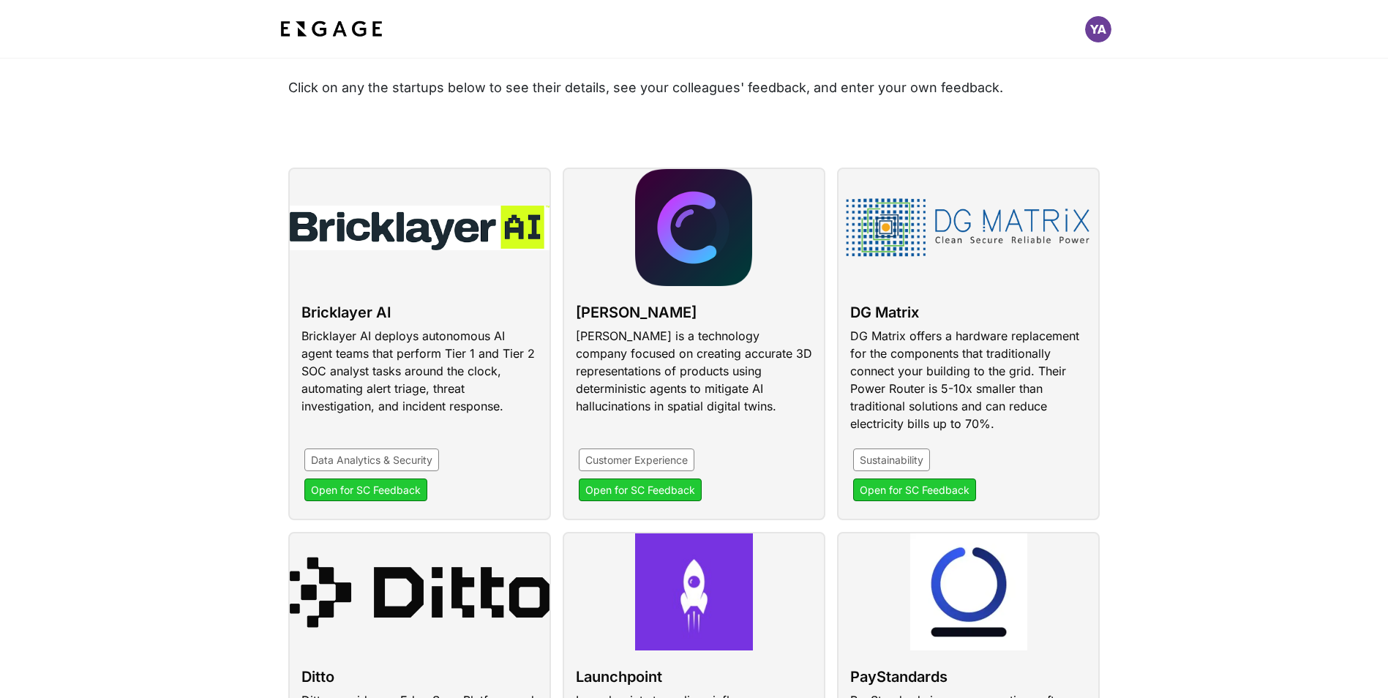
scroll to position [129, 0]
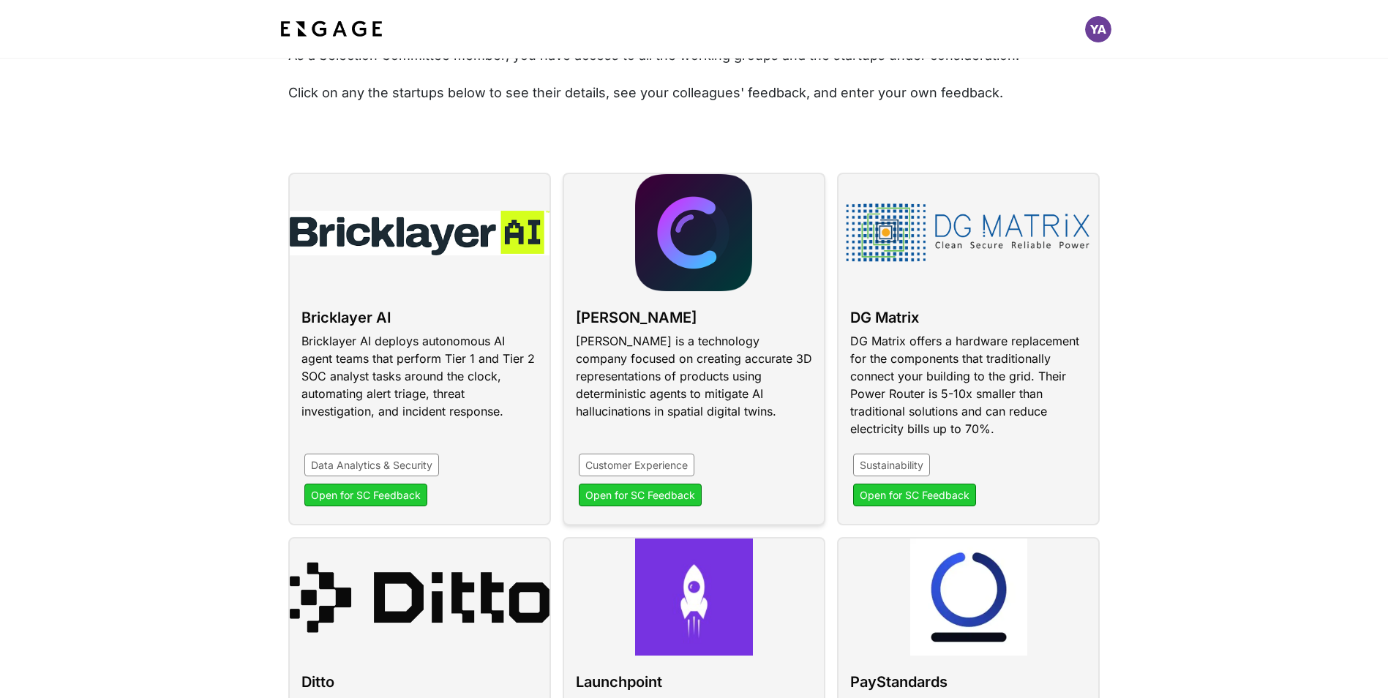
click at [679, 355] on link at bounding box center [693, 349] width 263 height 353
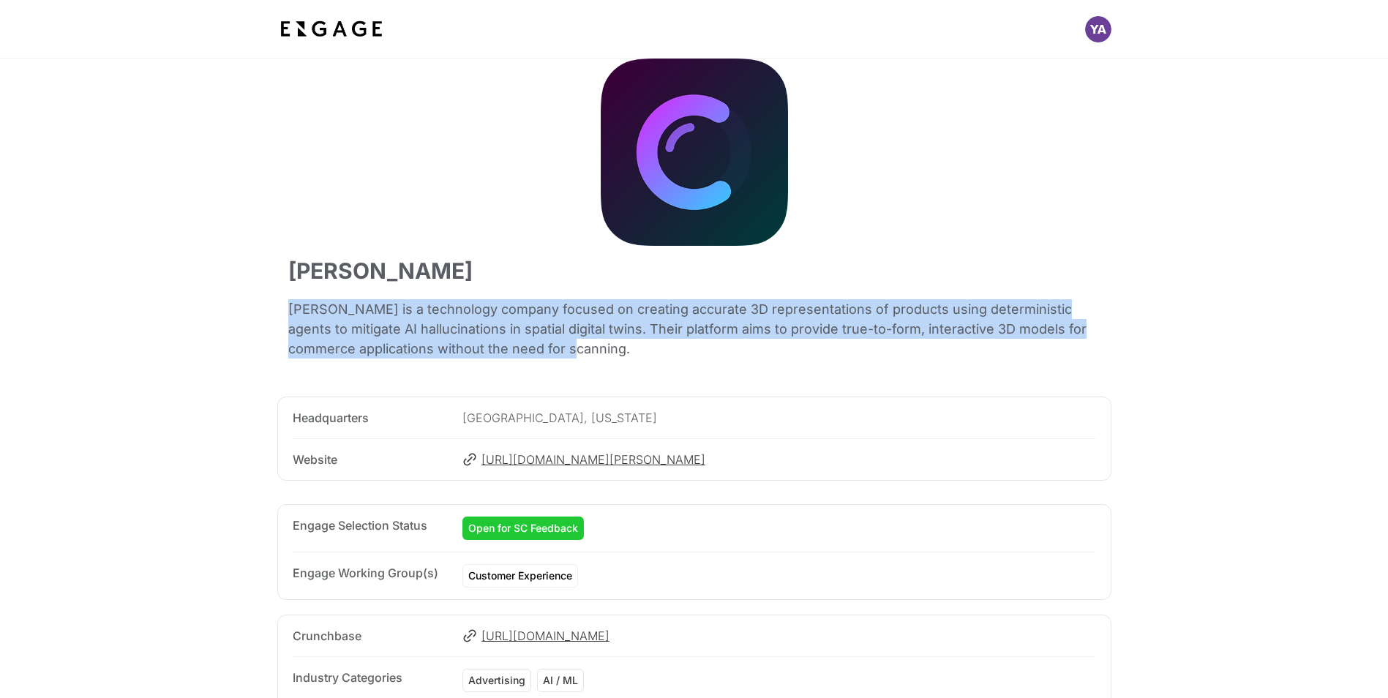
drag, startPoint x: 288, startPoint y: 306, endPoint x: 566, endPoint y: 349, distance: 281.3
click at [566, 349] on p "Curie is a technology company focused on creating accurate 3D representations o…" at bounding box center [694, 331] width 812 height 71
copy p "Curie is a technology company focused on creating accurate 3D representations o…"
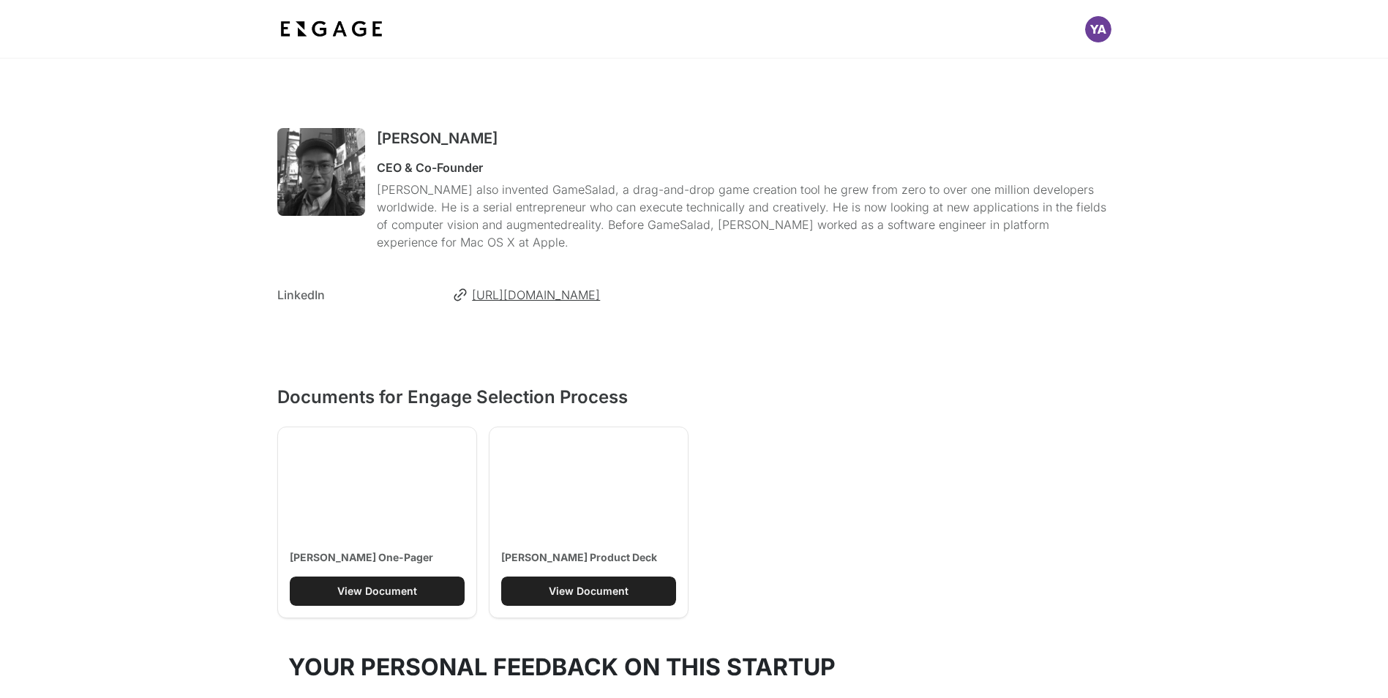
scroll to position [820, 0]
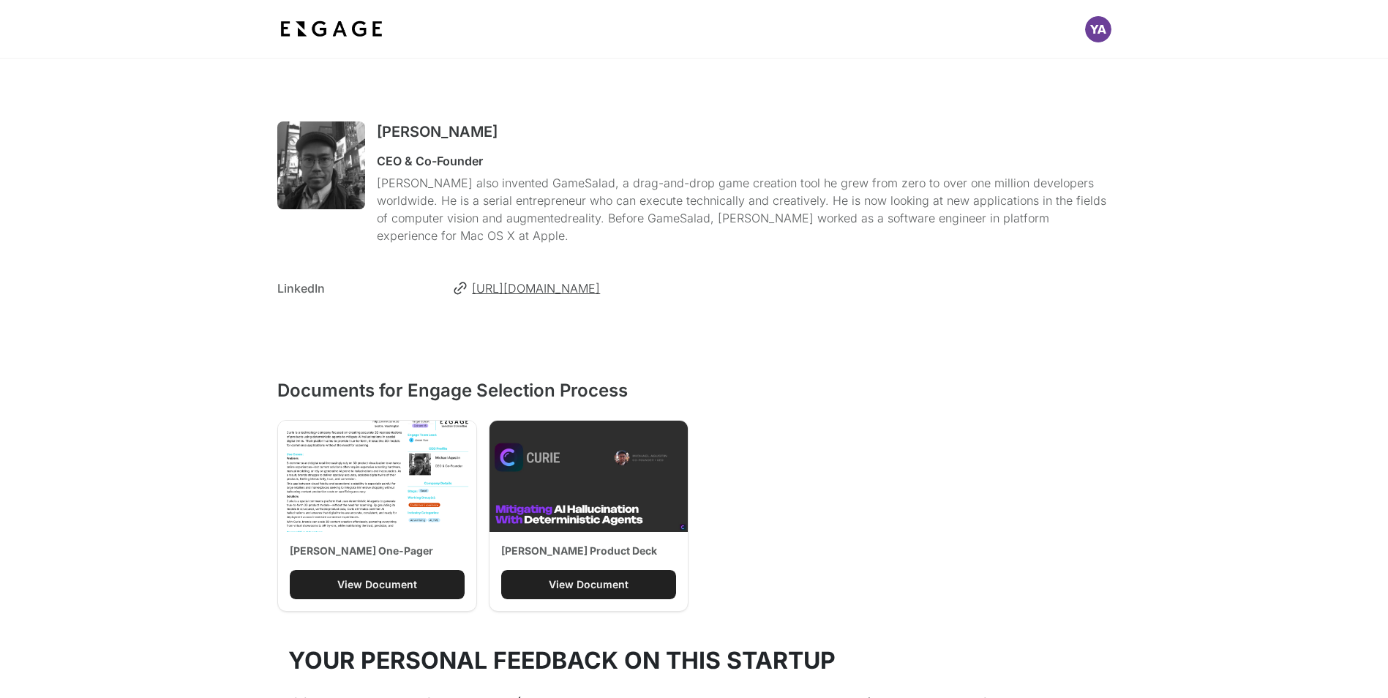
click at [575, 577] on div "View Document" at bounding box center [589, 584] width 80 height 15
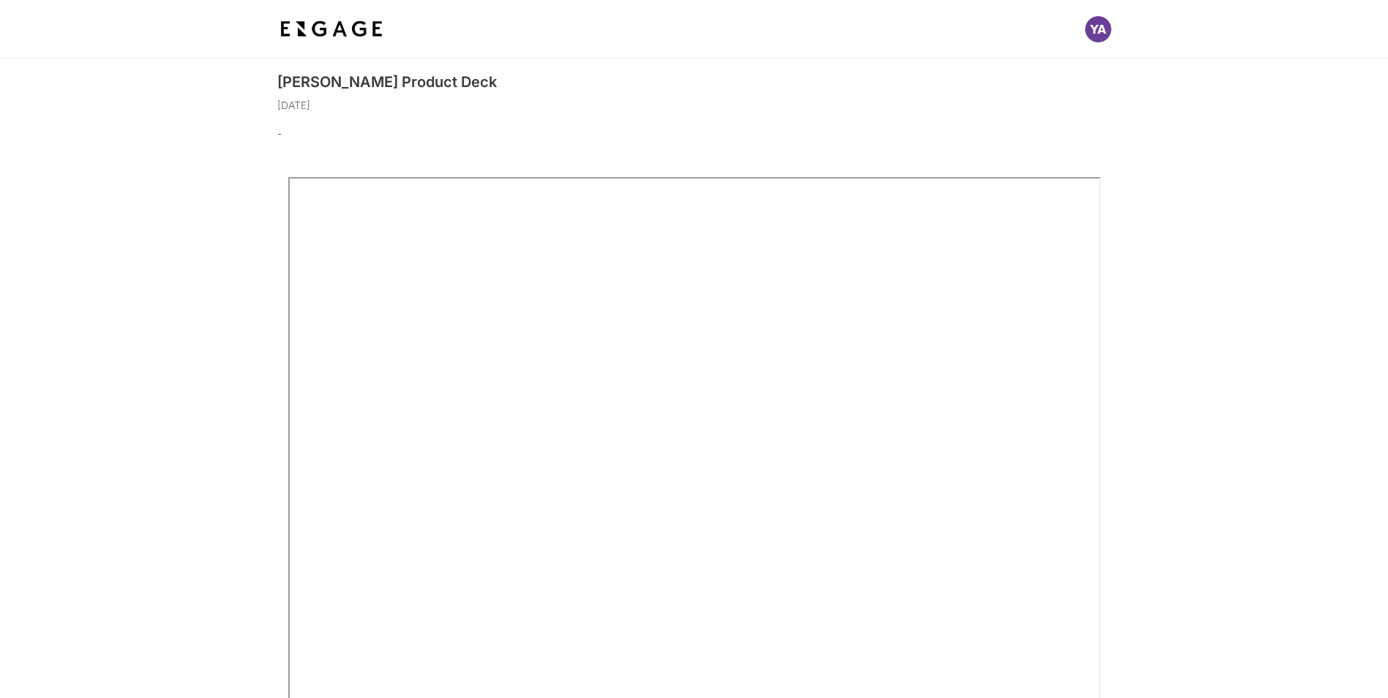
scroll to position [18, 0]
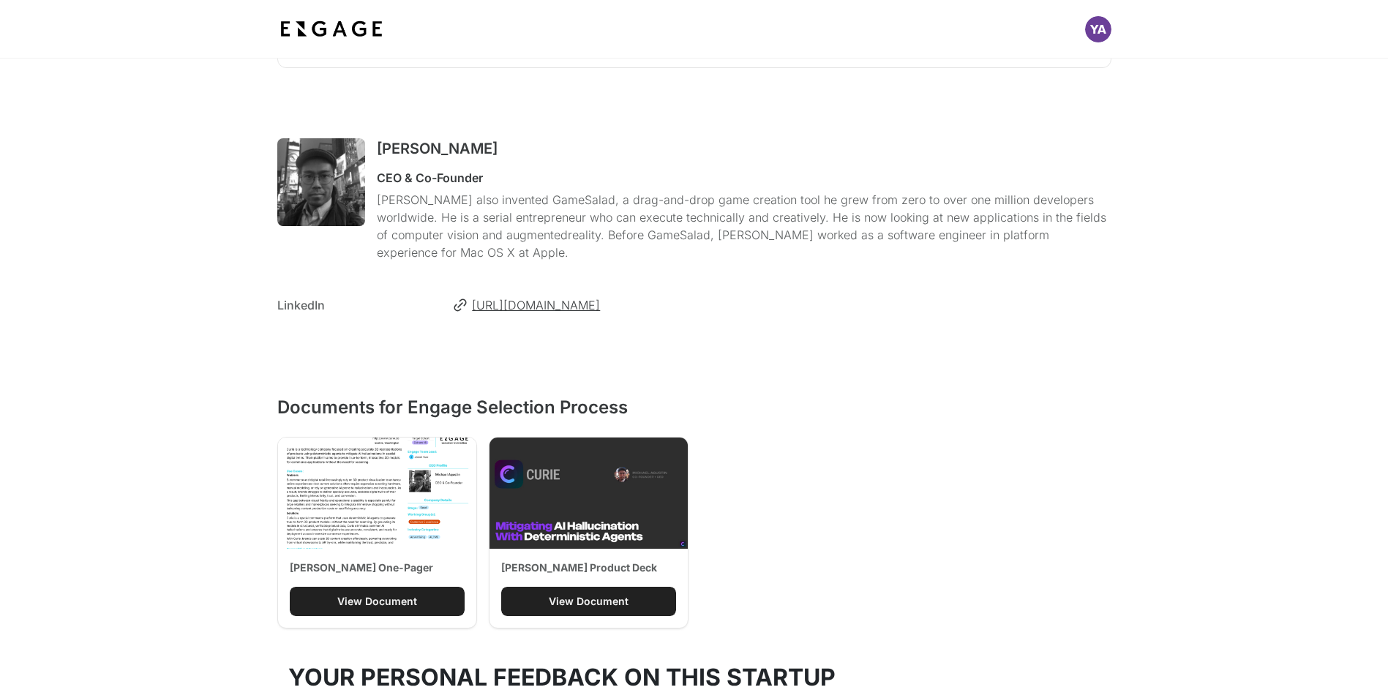
scroll to position [794, 0]
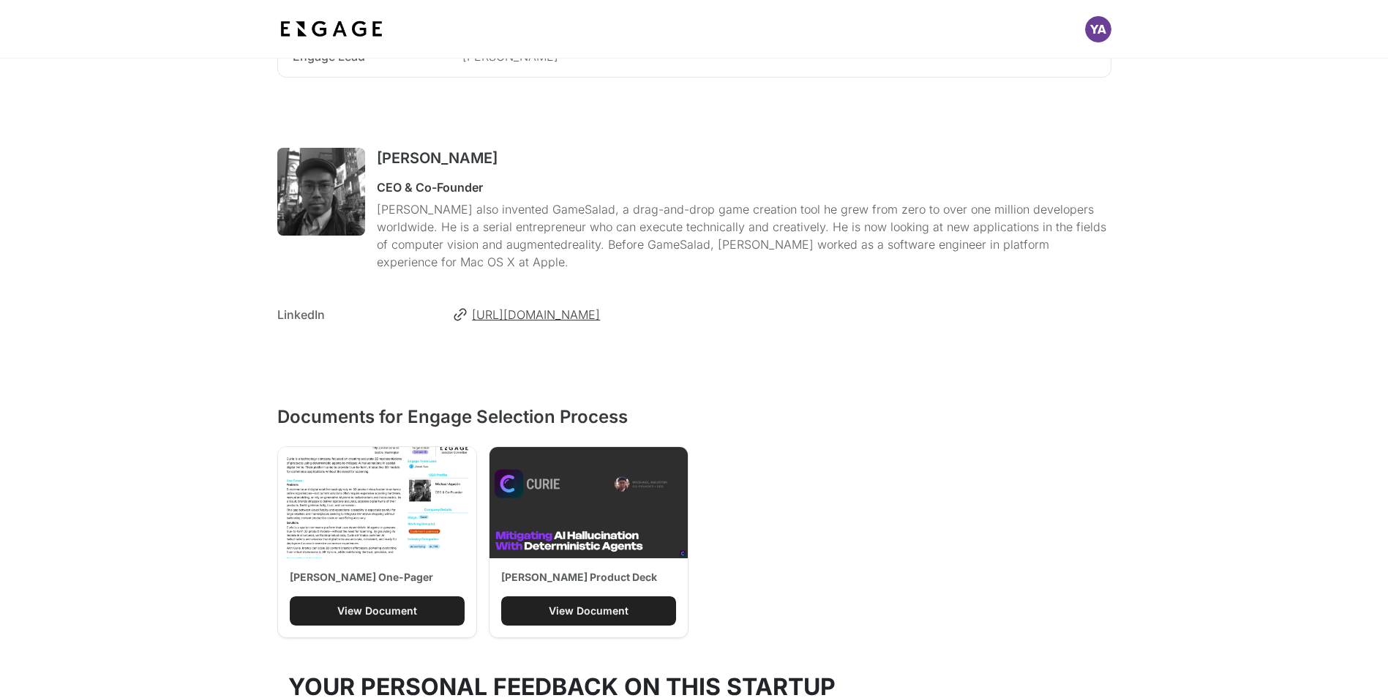
click at [348, 474] on img at bounding box center [377, 502] width 198 height 111
click at [355, 603] on div "View Document" at bounding box center [377, 610] width 80 height 15
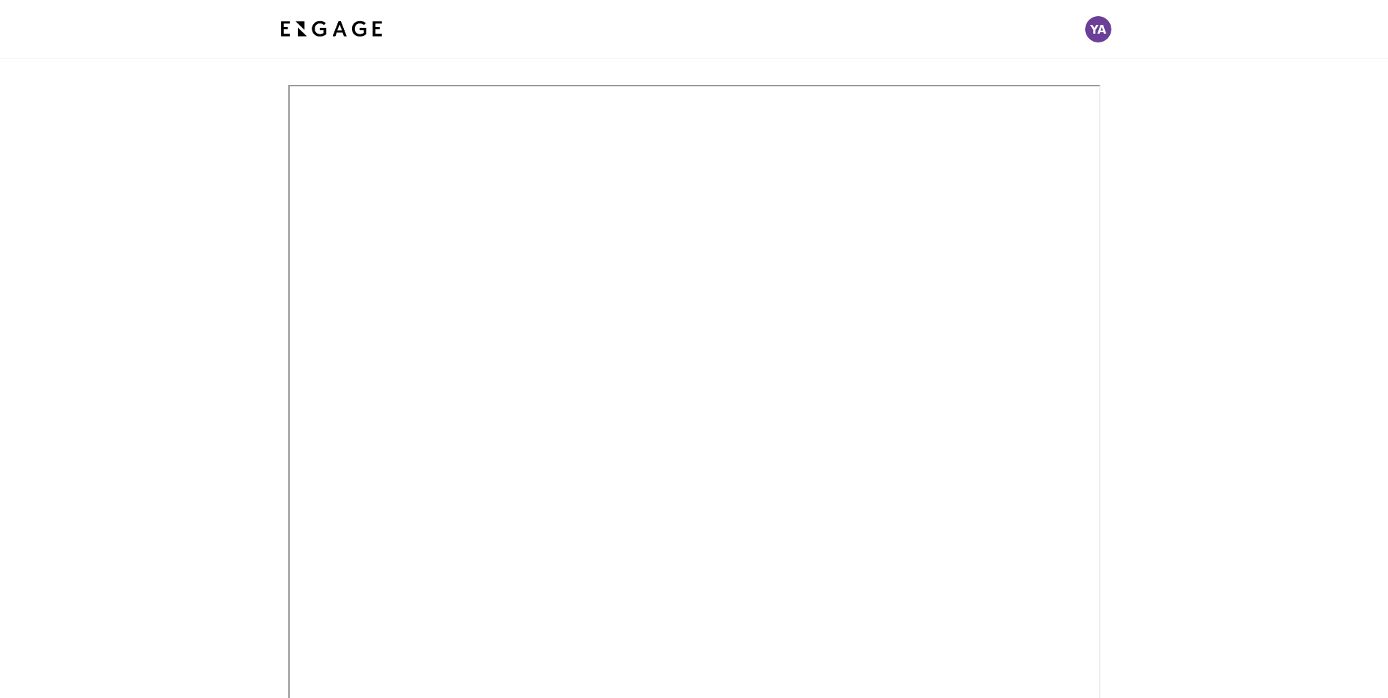
scroll to position [116, 0]
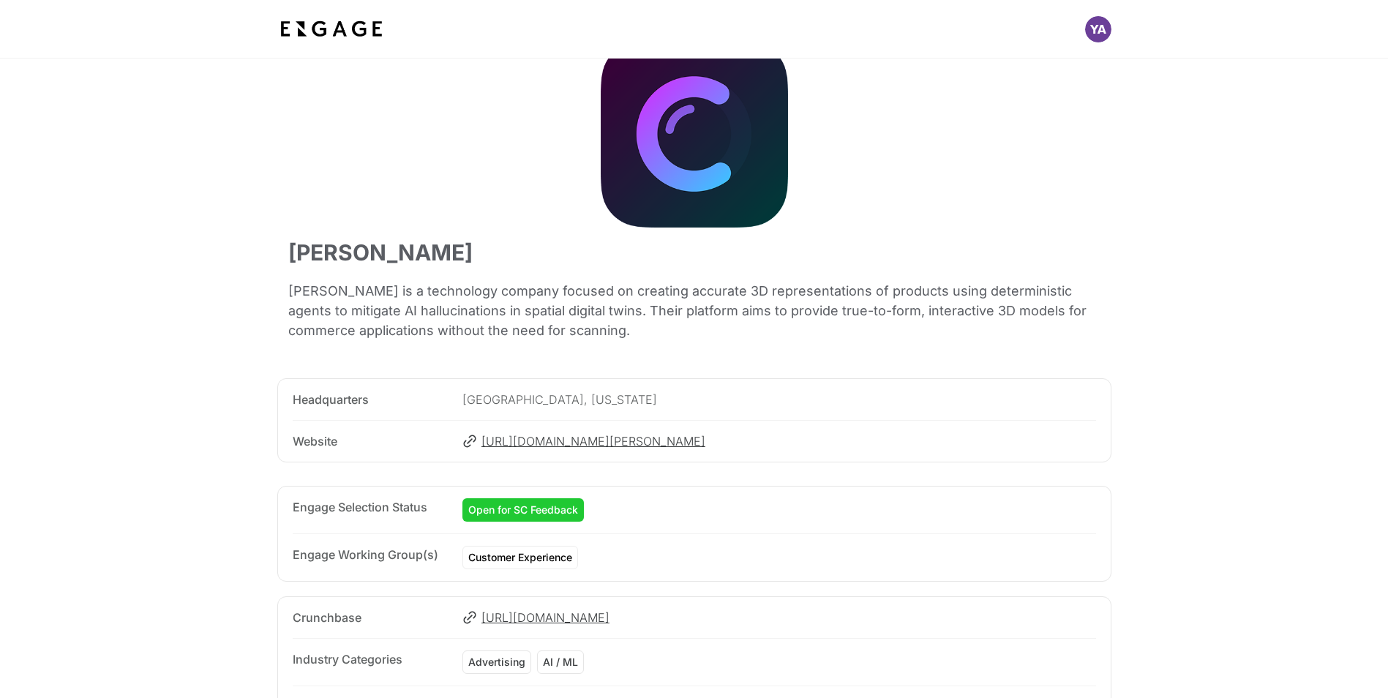
scroll to position [21, 0]
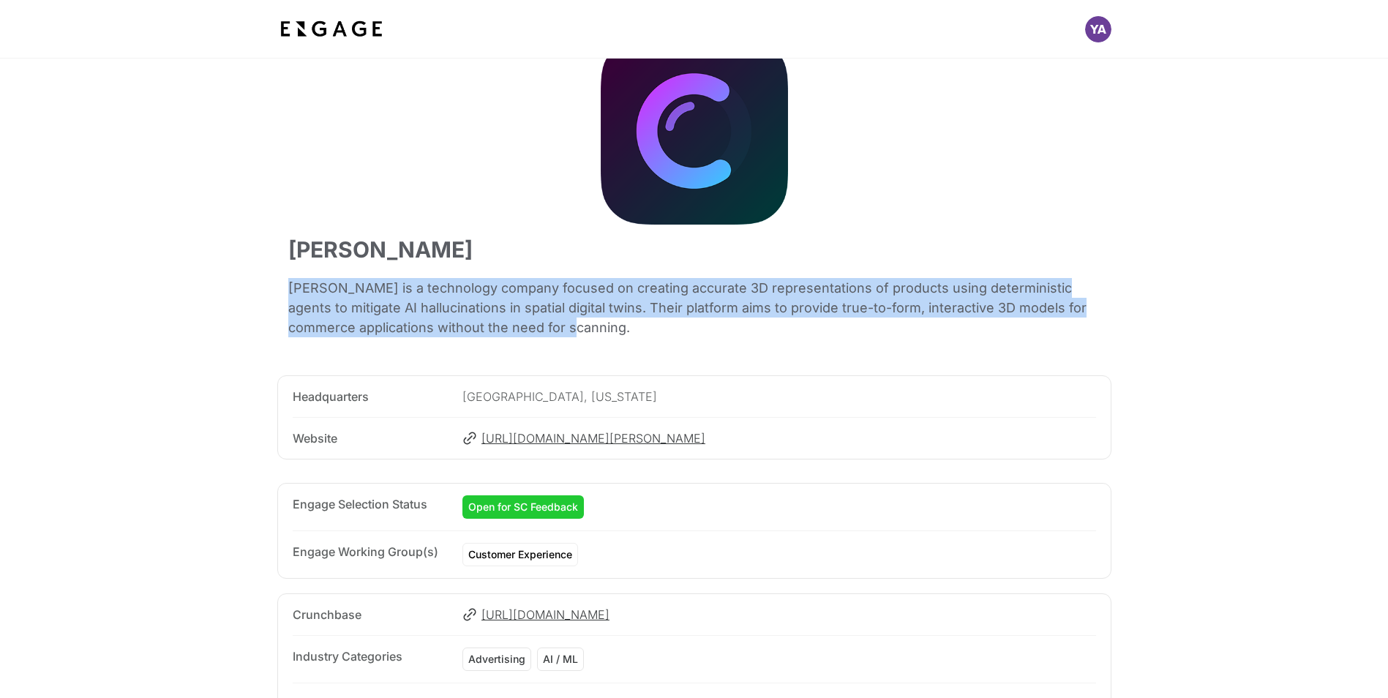
drag, startPoint x: 290, startPoint y: 286, endPoint x: 609, endPoint y: 332, distance: 323.0
click at [609, 332] on p "Curie is a technology company focused on creating accurate 3D representations o…" at bounding box center [694, 310] width 812 height 71
copy p "Curie is a technology company focused on creating accurate 3D representations o…"
click at [483, 440] on span "http://www.curie.co" at bounding box center [788, 438] width 614 height 18
